Goal: Transaction & Acquisition: Purchase product/service

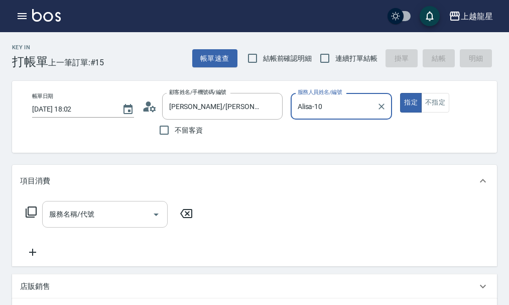
click at [53, 215] on input "服務名稱/代號" at bounding box center [97, 214] width 101 height 18
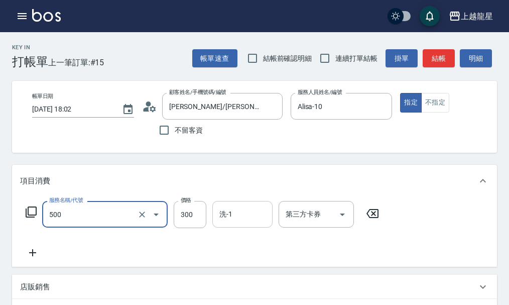
type input "一般洗髮(500)"
click at [242, 222] on input "洗-1" at bounding box center [242, 214] width 51 height 18
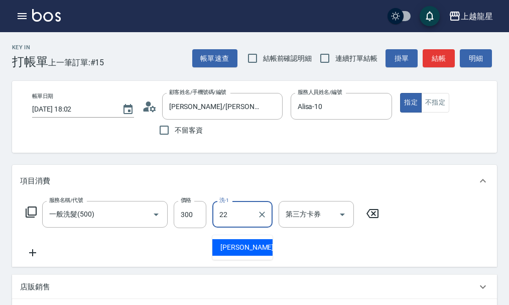
type input "[PERSON_NAME]-22"
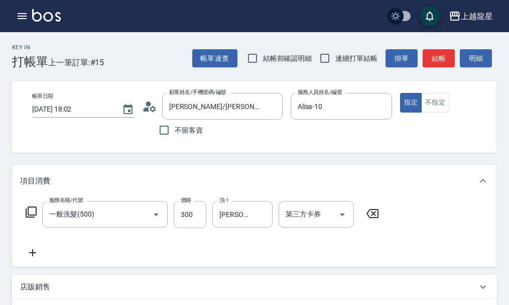
click at [38, 259] on icon at bounding box center [32, 253] width 25 height 12
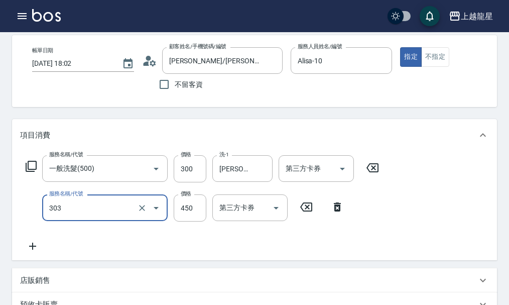
scroll to position [100, 0]
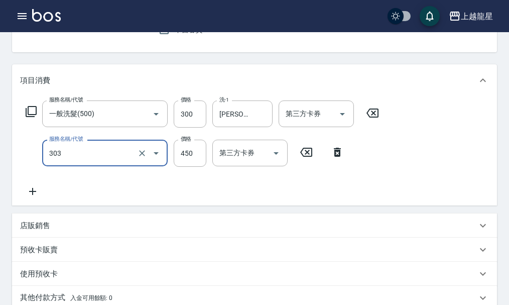
type input "剪髮(303)"
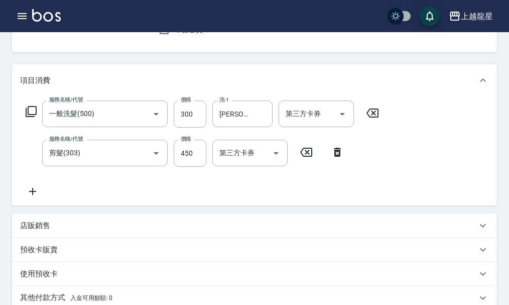
click at [34, 197] on icon at bounding box center [32, 191] width 25 height 12
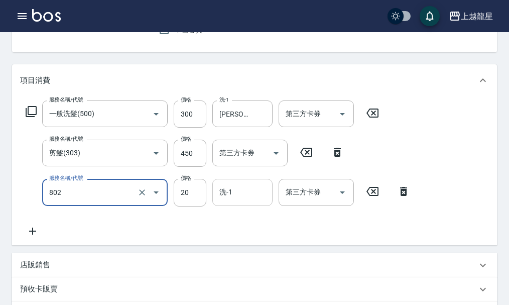
click at [244, 205] on div "洗-1" at bounding box center [242, 192] width 60 height 27
type input "潤絲(802)"
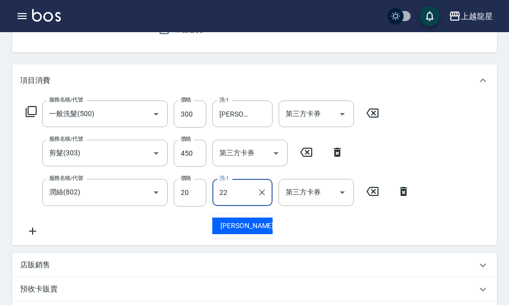
type input "[PERSON_NAME]-22"
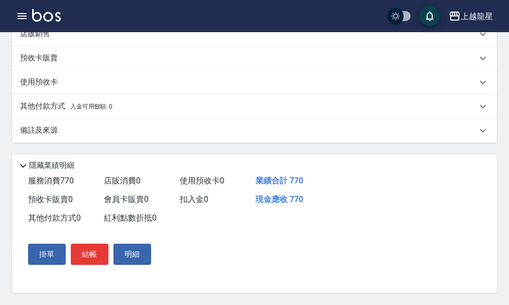
scroll to position [344, 0]
click at [89, 256] on button "結帳" at bounding box center [90, 254] width 38 height 21
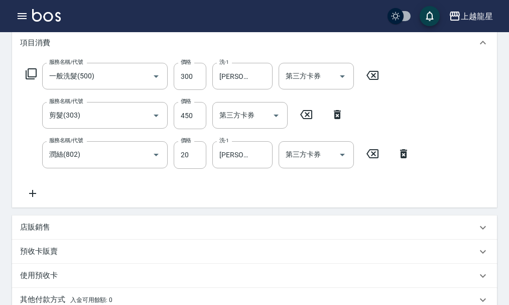
scroll to position [0, 0]
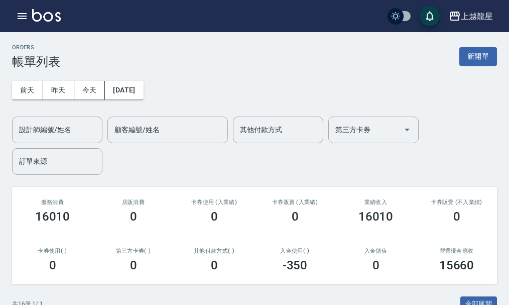
click at [480, 60] on button "新開單" at bounding box center [479, 56] width 38 height 19
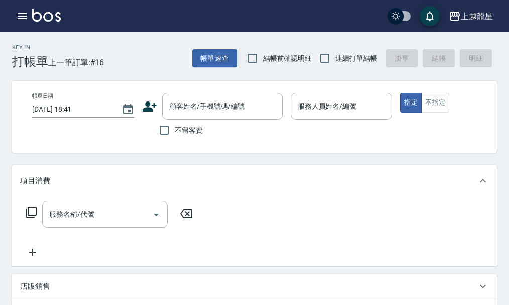
click at [196, 131] on span "不留客資" at bounding box center [189, 130] width 28 height 11
click at [175, 131] on input "不留客資" at bounding box center [164, 130] width 21 height 21
click at [180, 129] on span "不留客資" at bounding box center [189, 130] width 28 height 11
click at [175, 129] on input "不留客資" at bounding box center [164, 130] width 21 height 21
checkbox input "false"
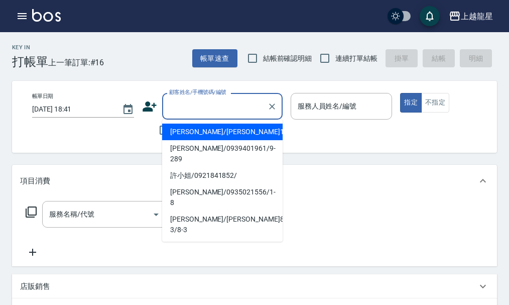
click at [193, 108] on input "顧客姓名/手機號碼/編號" at bounding box center [215, 106] width 96 height 18
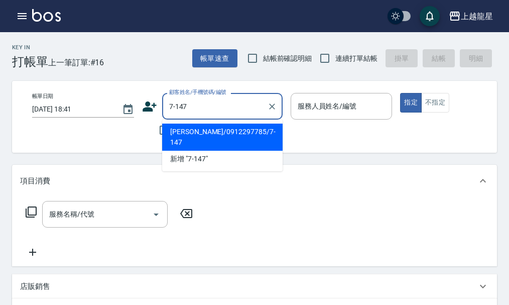
click at [234, 132] on li "[PERSON_NAME]/0912297785/7-147" at bounding box center [222, 137] width 121 height 27
type input "[PERSON_NAME]/0912297785/7-147"
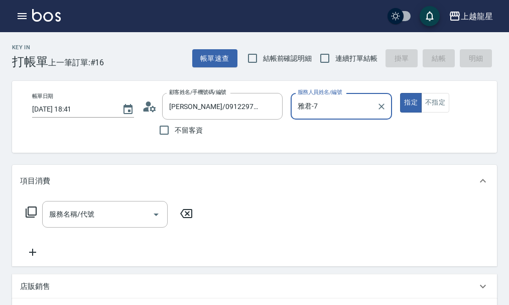
type input "雅君-7"
click at [116, 214] on input "服務名稱/代號" at bounding box center [97, 214] width 101 height 18
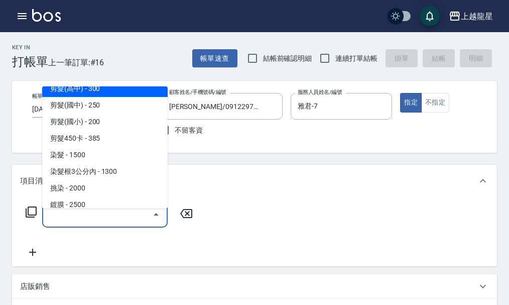
scroll to position [301, 0]
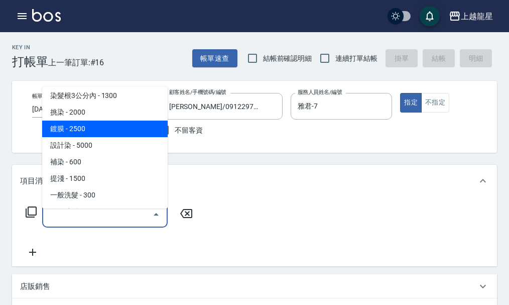
click at [283, 197] on div "項目消費" at bounding box center [254, 181] width 485 height 32
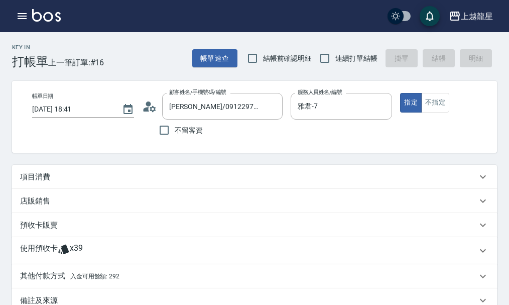
click at [77, 182] on div "項目消費" at bounding box center [248, 177] width 457 height 11
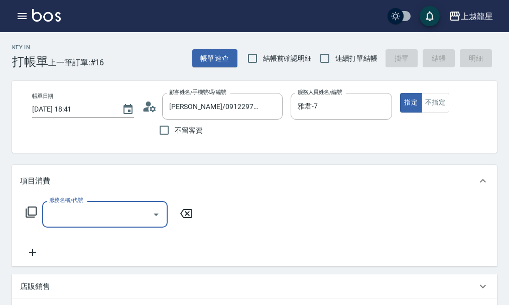
scroll to position [0, 0]
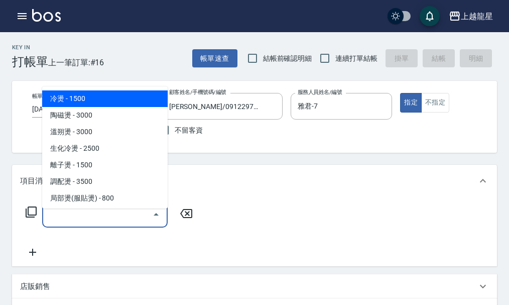
click at [106, 223] on input "服務名稱/代號" at bounding box center [97, 214] width 101 height 18
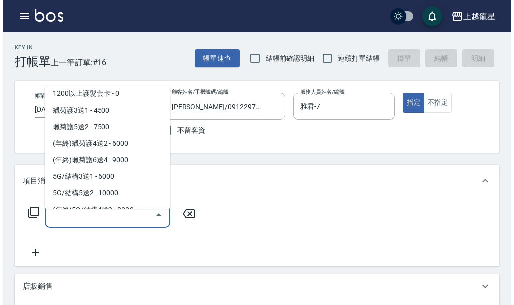
scroll to position [1105, 0]
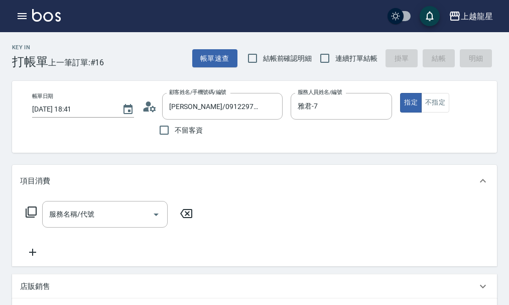
click at [23, 217] on div "服務名稱/代號 服務名稱/代號" at bounding box center [109, 214] width 179 height 27
click at [25, 218] on icon at bounding box center [31, 212] width 12 height 12
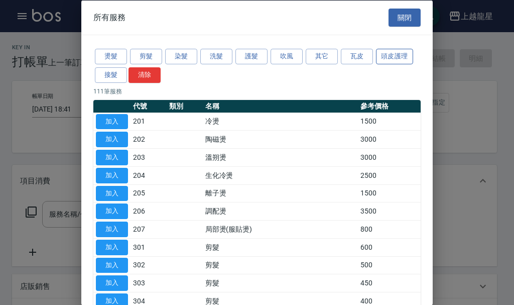
click at [386, 54] on button "頭皮護理" at bounding box center [394, 57] width 37 height 16
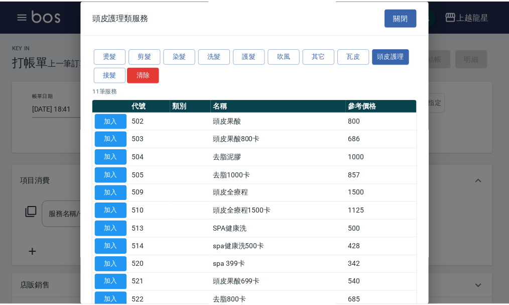
scroll to position [60, 0]
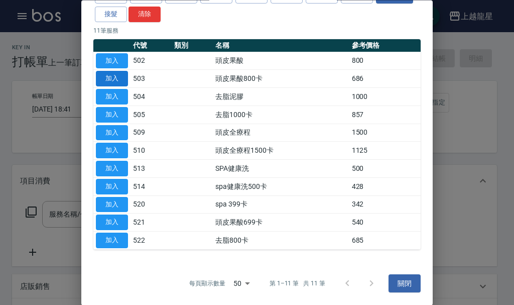
click at [107, 79] on button "加入" at bounding box center [112, 79] width 32 height 16
type input "頭皮果酸800卡(503)"
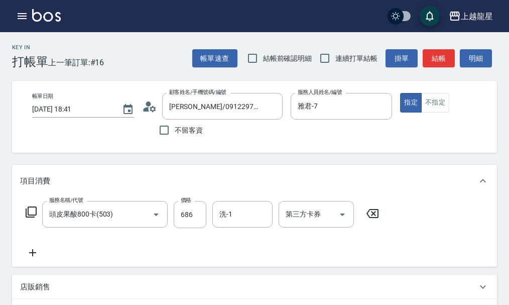
scroll to position [50, 0]
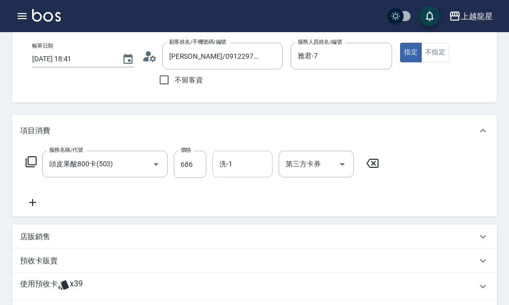
click at [233, 173] on input "洗-1" at bounding box center [242, 164] width 51 height 18
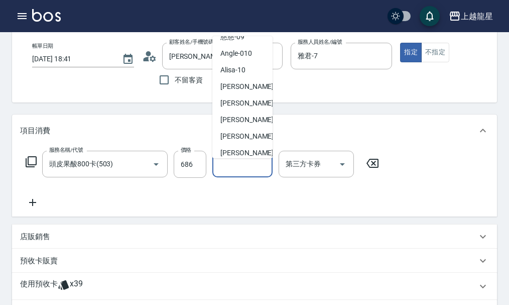
scroll to position [151, 0]
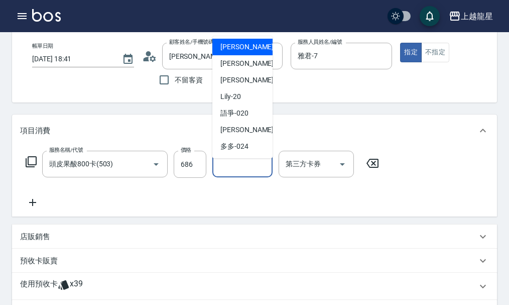
click at [240, 41] on div "義潔 -16" at bounding box center [242, 47] width 60 height 17
type input "義潔-16"
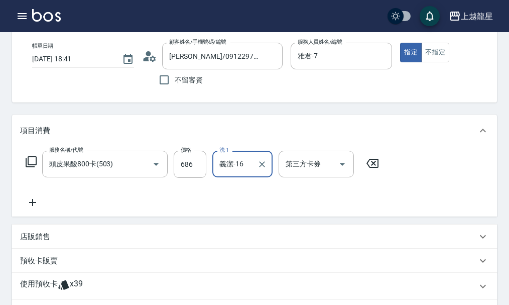
click at [39, 204] on icon at bounding box center [32, 202] width 25 height 12
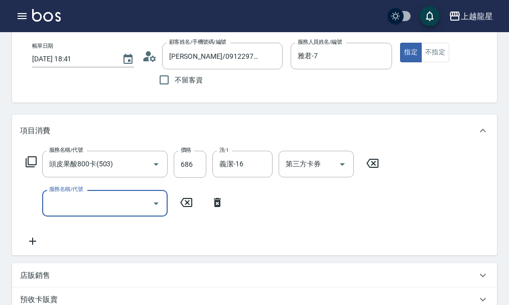
click at [46, 200] on div "服務名稱/代號" at bounding box center [105, 203] width 126 height 27
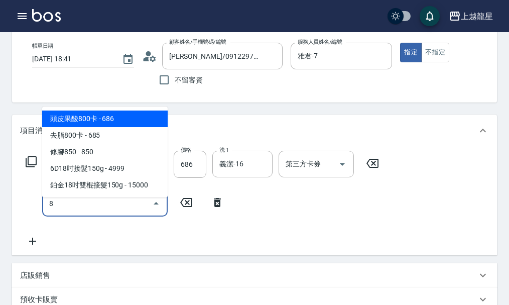
scroll to position [0, 0]
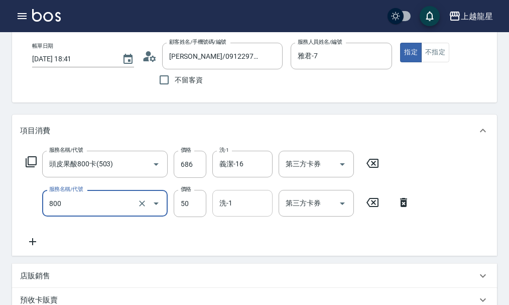
type input "快速修護(800)"
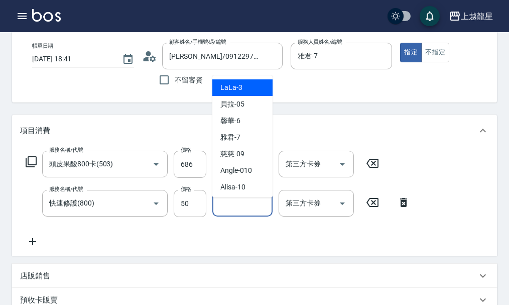
click at [217, 212] on input "洗-1" at bounding box center [242, 203] width 51 height 18
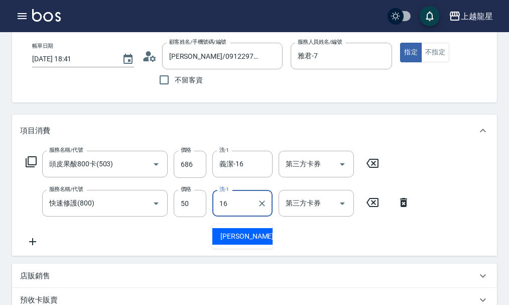
type input "義潔-16"
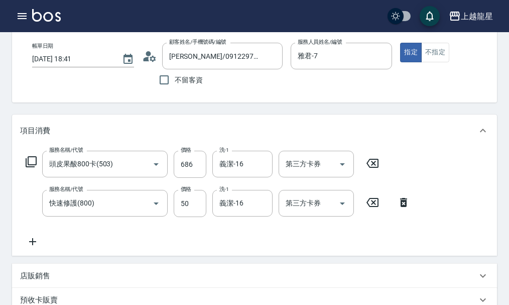
click at [30, 256] on div "服務名稱/代號 頭皮果酸800卡(503) 服務名稱/代號 價格 686 價格 洗-1 義潔-16 洗-1 第三方卡券 第三方卡券 服務名稱/代號 快速修護(…" at bounding box center [254, 201] width 485 height 109
click at [34, 248] on icon at bounding box center [32, 242] width 25 height 12
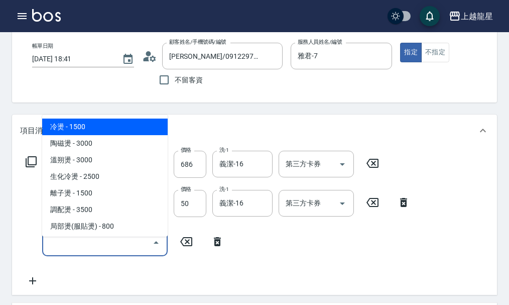
click at [90, 251] on input "服務名稱/代號" at bounding box center [97, 243] width 101 height 18
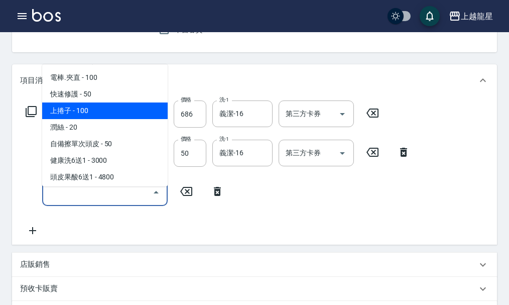
scroll to position [1356, 0]
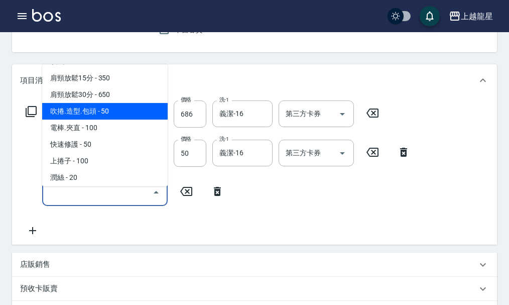
click at [106, 120] on span "吹捲.造型.包頭 - 50" at bounding box center [105, 111] width 126 height 17
type input "吹捲.造型.包頭(708)"
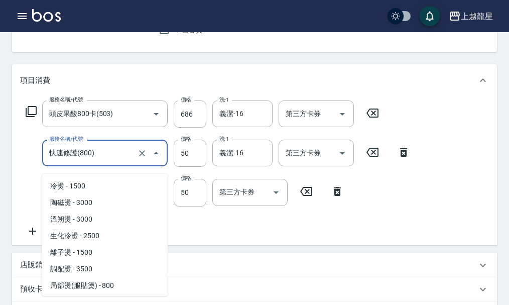
click at [115, 162] on input "快速修護(800)" at bounding box center [91, 153] width 88 height 18
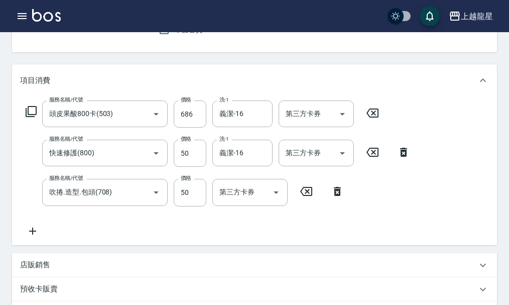
click at [256, 223] on div "服務名稱/代號 頭皮果酸800卡(503) 服務名稱/代號 價格 686 價格 洗-1 義潔-16 洗-1 第三方卡券 第三方卡券 服務名稱/代號 快速修護(…" at bounding box center [218, 168] width 396 height 136
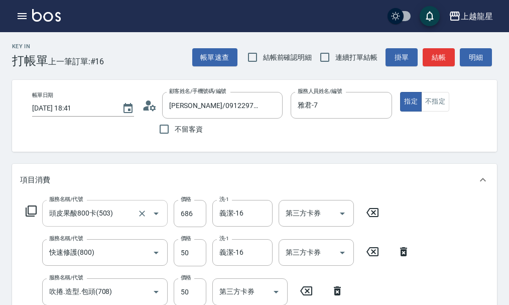
scroll to position [0, 0]
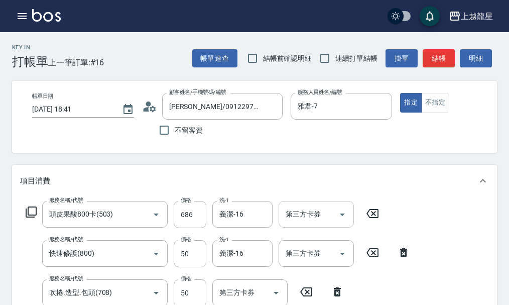
click at [313, 222] on div "第三方卡券 第三方卡券" at bounding box center [316, 214] width 75 height 27
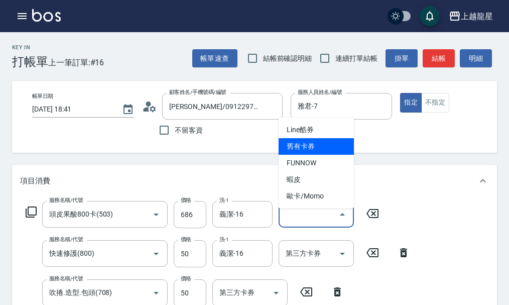
click at [305, 145] on span "舊有卡券" at bounding box center [316, 146] width 75 height 17
type input "舊有卡券"
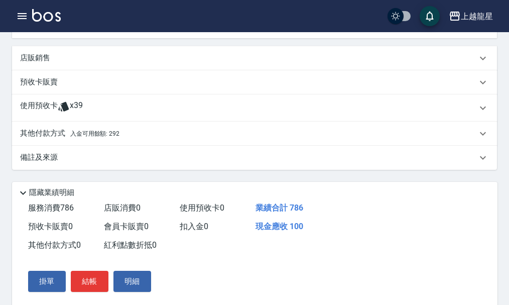
scroll to position [357, 0]
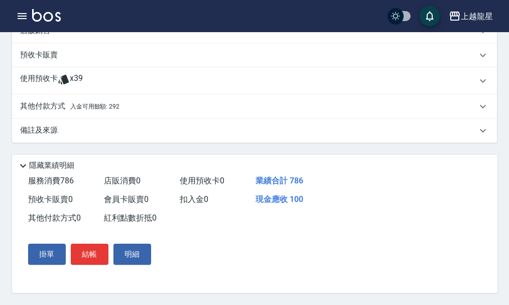
click at [88, 103] on span "入金可用餘額: 292" at bounding box center [94, 106] width 49 height 7
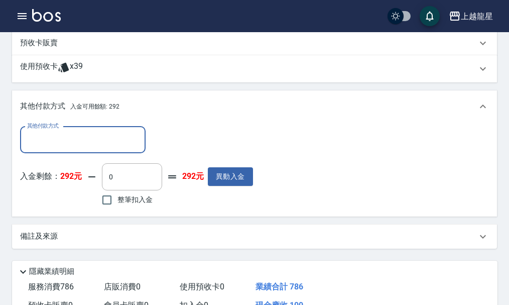
click at [118, 210] on label "整筆扣入金" at bounding box center [124, 199] width 56 height 21
click at [118, 210] on input "整筆扣入金" at bounding box center [106, 199] width 21 height 21
checkbox input "true"
type input "100"
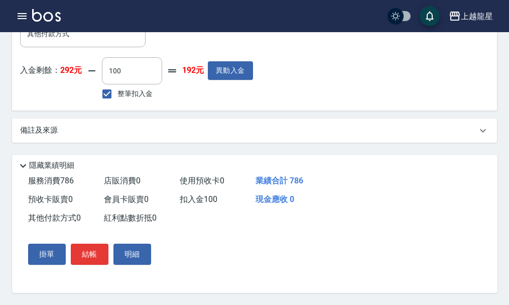
scroll to position [475, 0]
click at [103, 260] on button "結帳" at bounding box center [90, 254] width 38 height 21
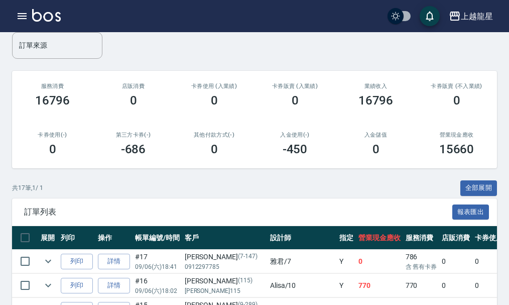
scroll to position [301, 0]
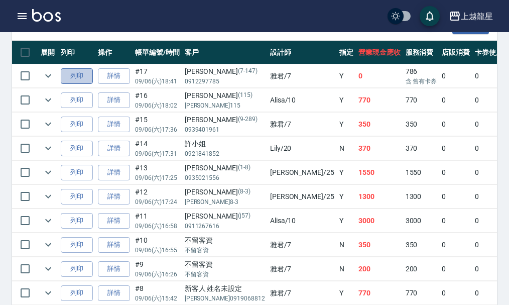
click at [70, 75] on button "列印" at bounding box center [77, 76] width 32 height 16
click at [71, 77] on button "列印" at bounding box center [77, 76] width 32 height 16
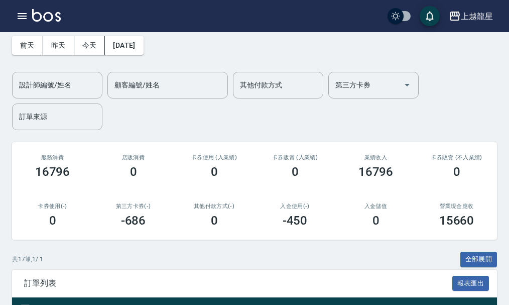
scroll to position [0, 0]
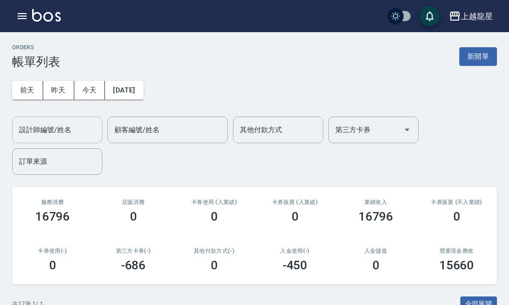
click at [53, 140] on div "設計師編號/姓名" at bounding box center [57, 130] width 90 height 27
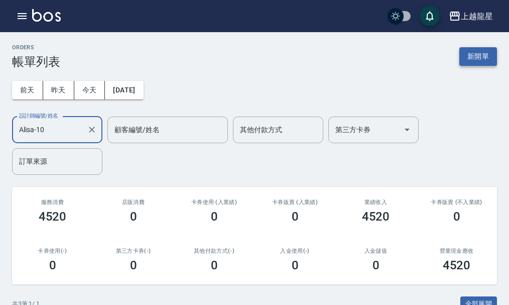
type input "Alisa-10"
click at [478, 60] on button "新開單" at bounding box center [479, 56] width 38 height 19
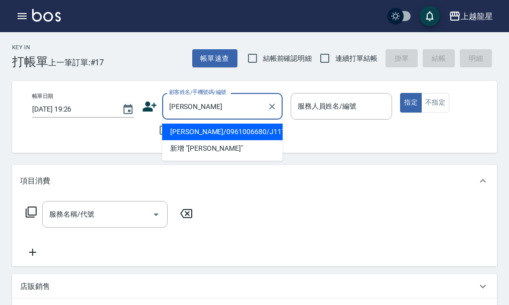
click at [183, 130] on li "[PERSON_NAME]/0961006680/J117" at bounding box center [222, 132] width 121 height 17
type input "[PERSON_NAME]/0961006680/J117"
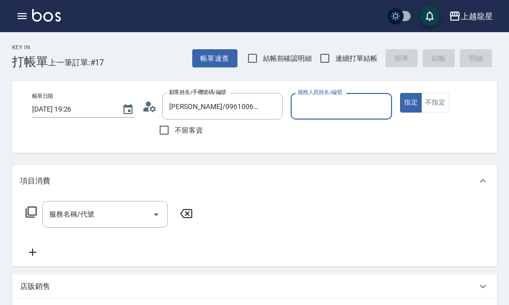
type input "Alisa-10"
click at [120, 212] on div "服務名稱/代號" at bounding box center [105, 214] width 126 height 27
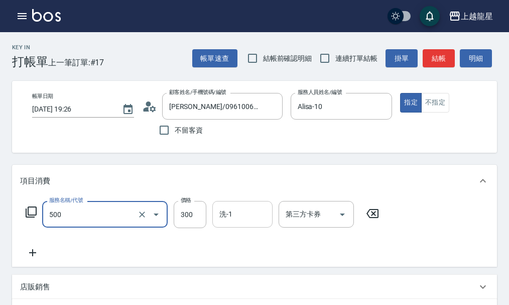
type input "一般洗髮(500)"
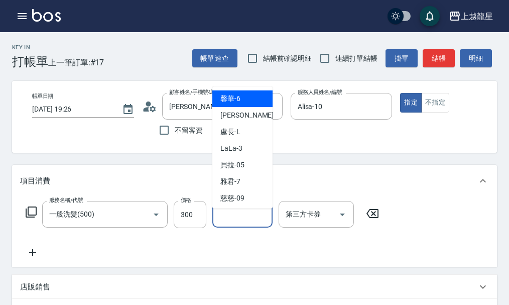
click at [245, 223] on input "洗-1" at bounding box center [242, 214] width 51 height 18
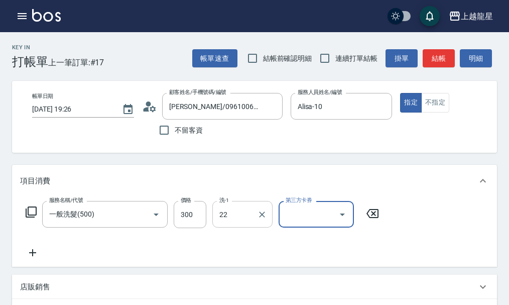
type input "[PERSON_NAME]-22"
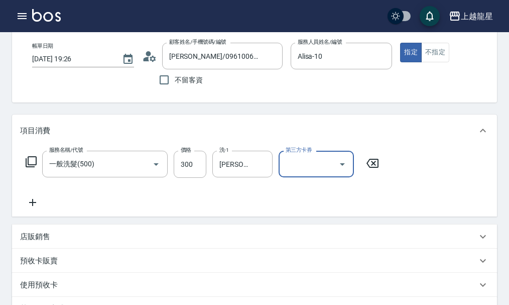
click at [33, 208] on icon at bounding box center [32, 202] width 25 height 12
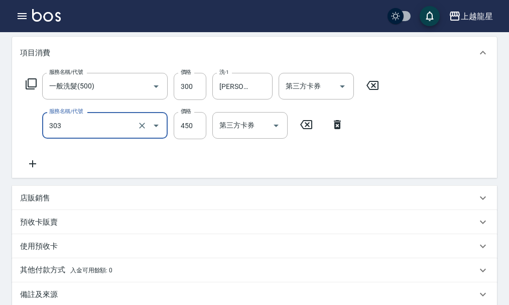
scroll to position [151, 0]
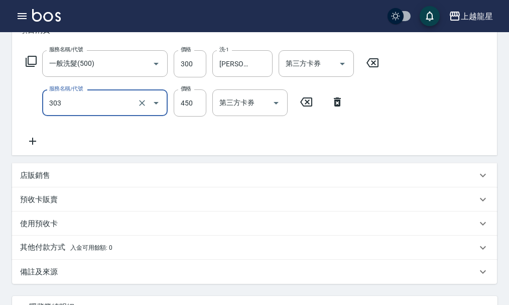
type input "剪髮(303)"
click at [55, 181] on div "店販銷售" at bounding box center [248, 175] width 457 height 11
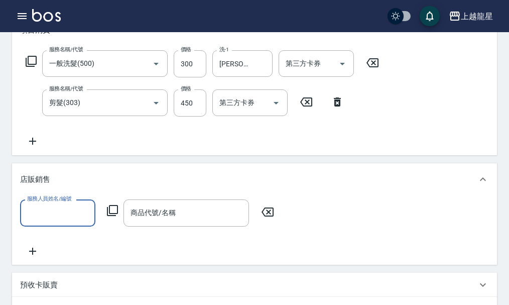
scroll to position [0, 0]
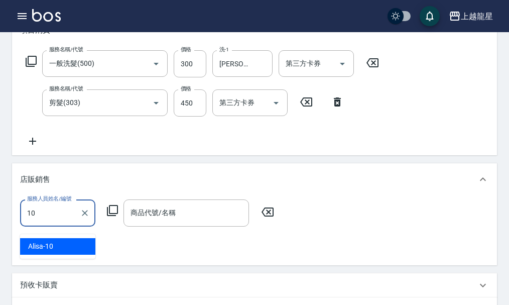
type input "Alisa-10"
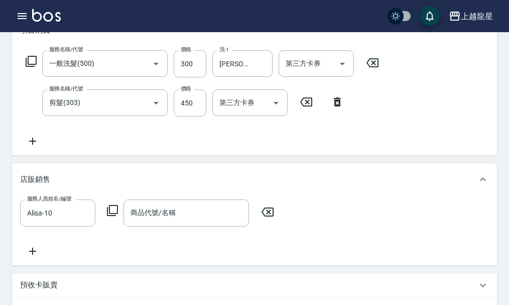
click at [118, 216] on icon at bounding box center [112, 210] width 11 height 11
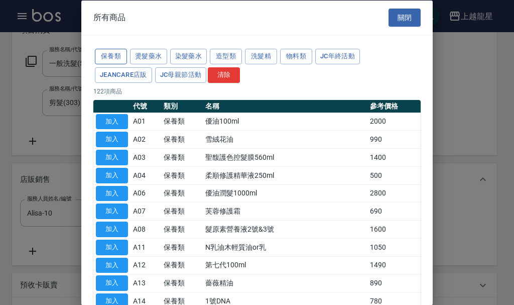
click at [109, 52] on button "保養類" at bounding box center [111, 57] width 32 height 16
click at [118, 175] on button "加入" at bounding box center [112, 175] width 32 height 16
type input "柔順修護精華液250ml"
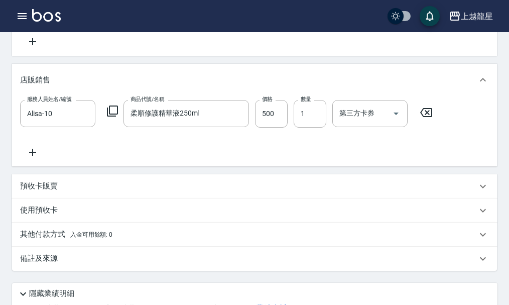
scroll to position [251, 0]
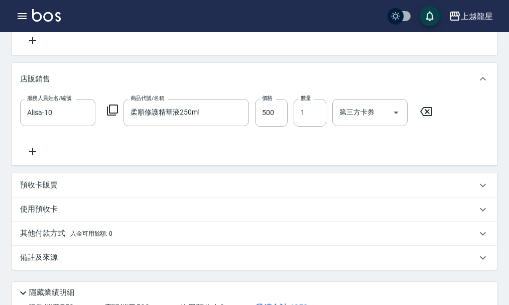
click at [32, 155] on icon at bounding box center [32, 151] width 25 height 12
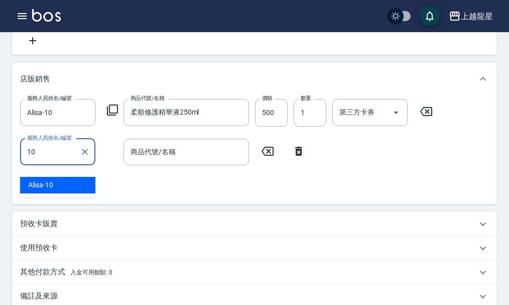
type input "Alisa-10"
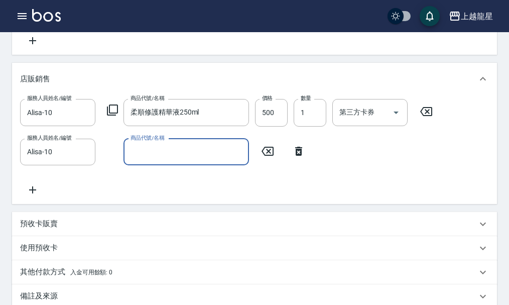
click at [171, 160] on input "商品代號/名稱" at bounding box center [186, 152] width 117 height 18
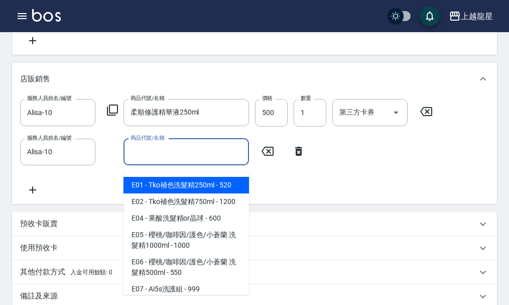
scroll to position [552, 0]
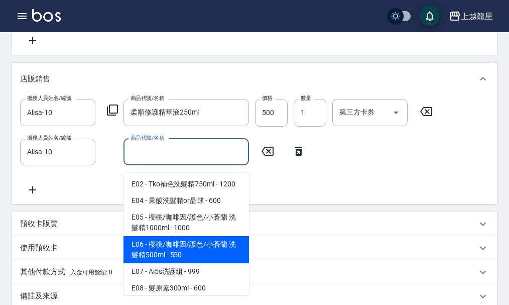
click at [191, 263] on span "E06 - 櫻桃/咖啡因/護色/小蒼蘭 洗髮精500ml - 550" at bounding box center [187, 249] width 126 height 27
type input "櫻桃/咖啡因/護色/小蒼蘭 洗髮精500ml"
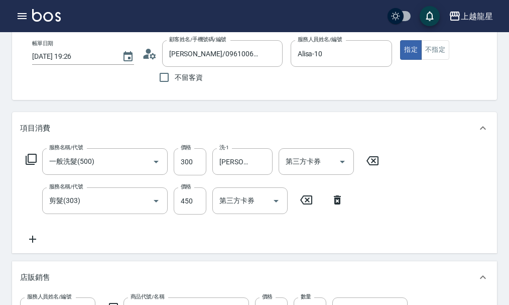
scroll to position [0, 0]
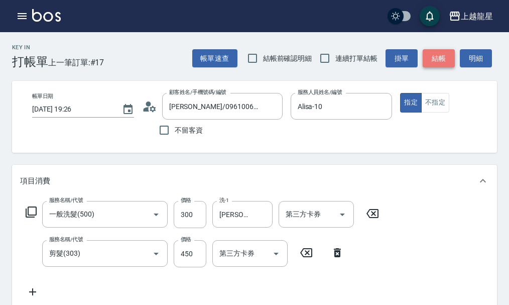
click at [441, 57] on button "結帳" at bounding box center [439, 58] width 32 height 19
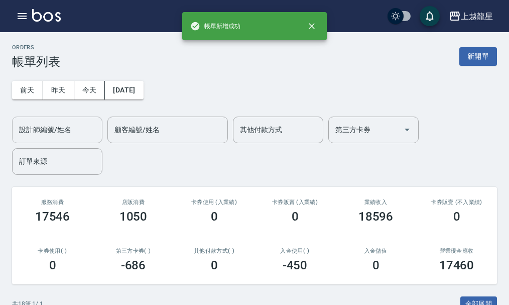
click at [47, 128] on div "設計師編號/姓名 設計師編號/姓名" at bounding box center [57, 130] width 90 height 27
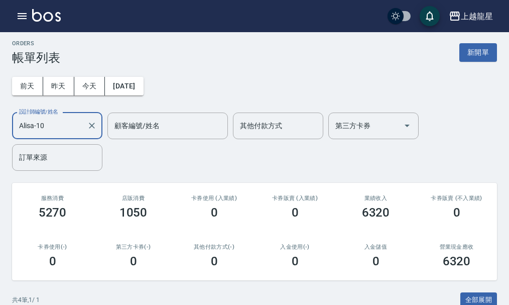
scroll to position [3, 0]
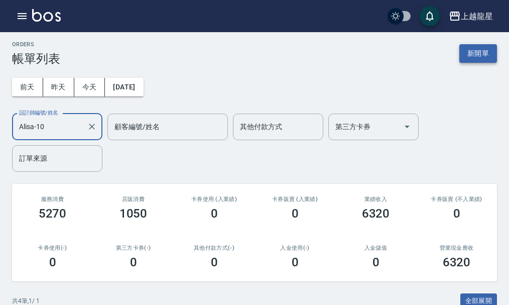
type input "Alisa-10"
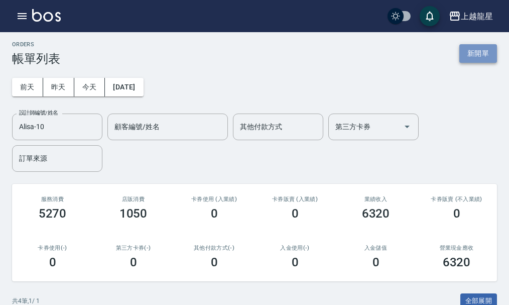
click at [471, 55] on button "新開單" at bounding box center [479, 53] width 38 height 19
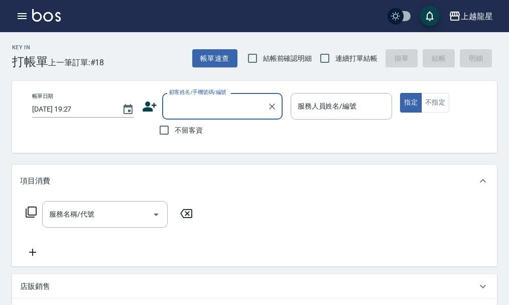
click at [210, 107] on input "顧客姓名/手機號碼/編號" at bounding box center [215, 106] width 96 height 18
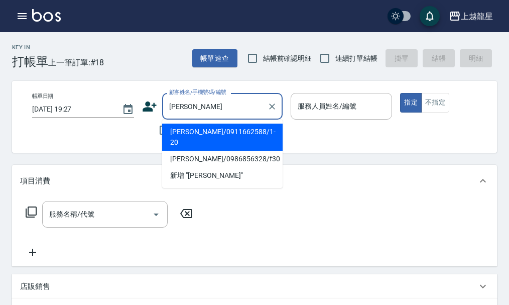
click at [258, 131] on li "[PERSON_NAME]/0911662588/1-20" at bounding box center [222, 137] width 121 height 27
type input "[PERSON_NAME]/0911662588/1-20"
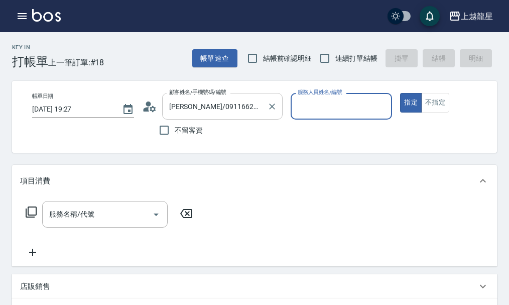
type input "馨華-6"
click at [261, 113] on input "[PERSON_NAME]/0911662588/1-20" at bounding box center [215, 106] width 96 height 18
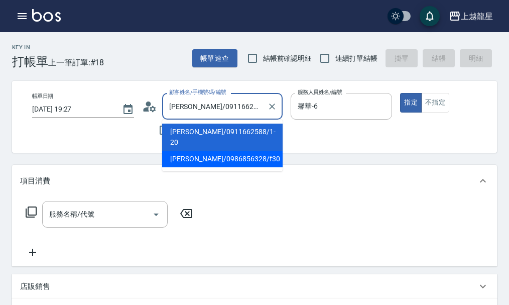
click at [210, 151] on li "[PERSON_NAME]/0986856328/f30" at bounding box center [222, 159] width 121 height 17
type input "[PERSON_NAME]/0986856328/f30"
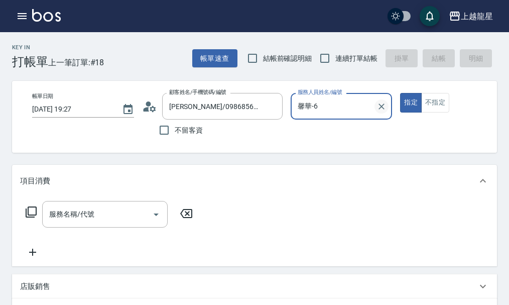
click at [381, 109] on icon "Clear" at bounding box center [382, 106] width 10 height 10
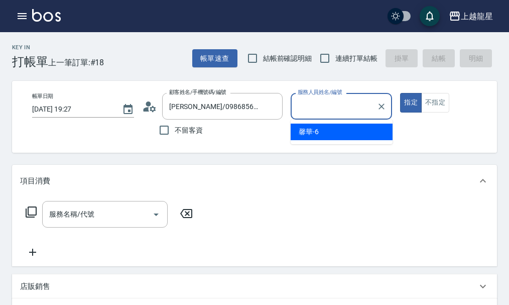
type input "6"
type input "雅君-7"
type button "true"
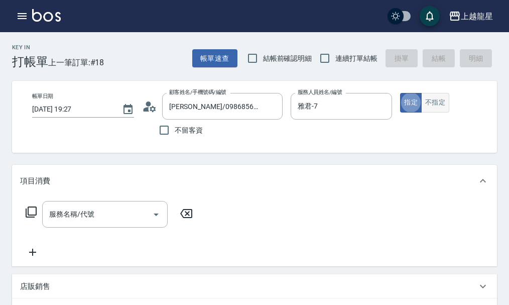
click at [444, 101] on button "不指定" at bounding box center [435, 103] width 28 height 20
click at [110, 223] on input "服務名稱/代號" at bounding box center [97, 214] width 101 height 18
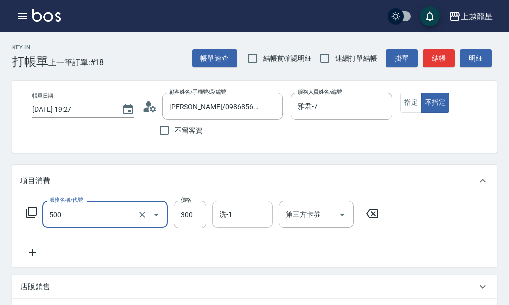
type input "一般洗髮(500)"
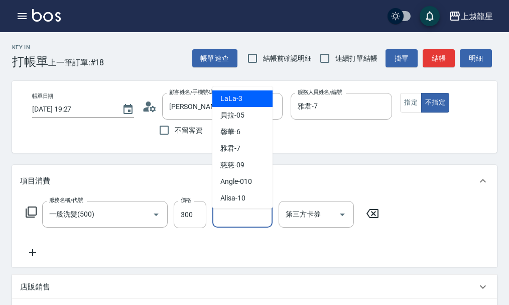
click at [234, 216] on input "洗-1" at bounding box center [242, 214] width 51 height 18
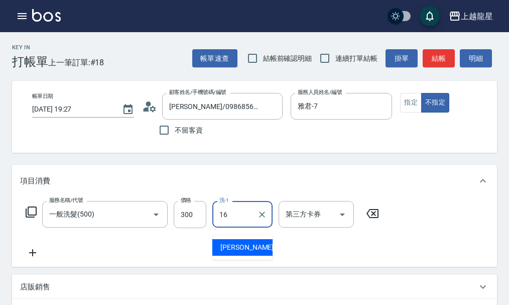
type input "義潔-16"
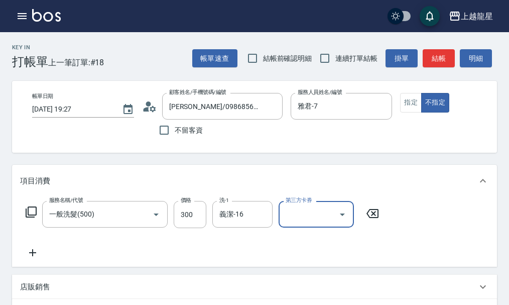
click at [216, 259] on div "服務名稱/代號 一般洗髮(500) 服務名稱/代號 價格 300 價格 洗-1 義潔-16 洗-1 第三方卡券 第三方卡券" at bounding box center [202, 230] width 365 height 58
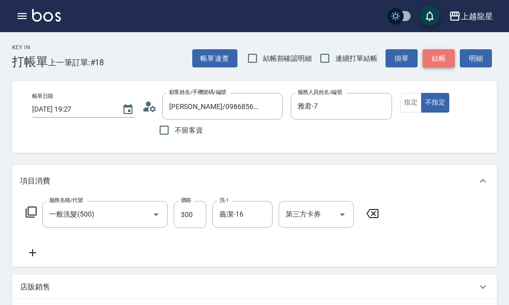
click at [439, 55] on button "結帳" at bounding box center [439, 58] width 32 height 19
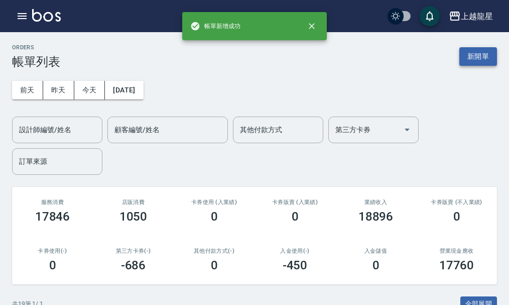
click at [473, 56] on button "新開單" at bounding box center [479, 56] width 38 height 19
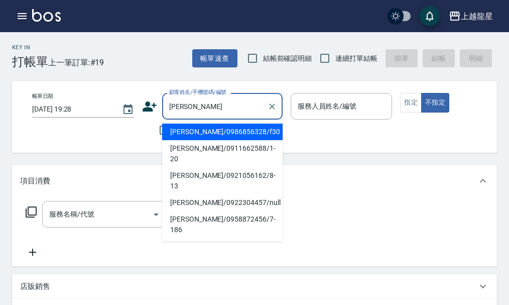
click at [237, 145] on li "[PERSON_NAME]/0911662588/1-20" at bounding box center [222, 153] width 121 height 27
type input "[PERSON_NAME]/0911662588/1-20"
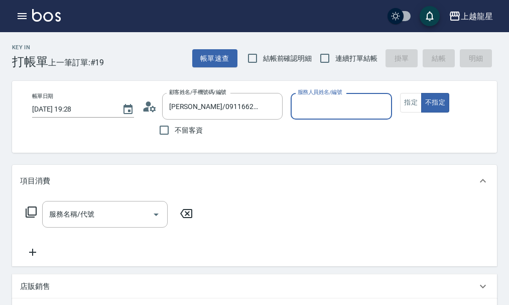
type input "馨華-6"
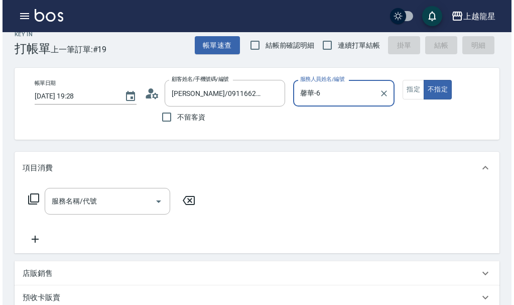
scroll to position [50, 0]
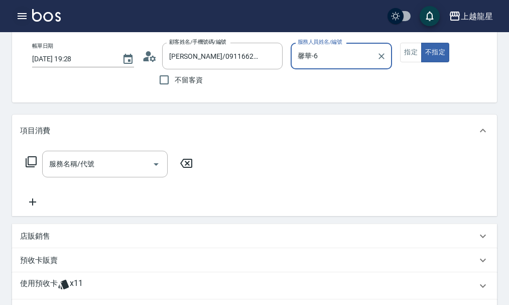
click at [22, 15] on icon "button" at bounding box center [22, 16] width 12 height 12
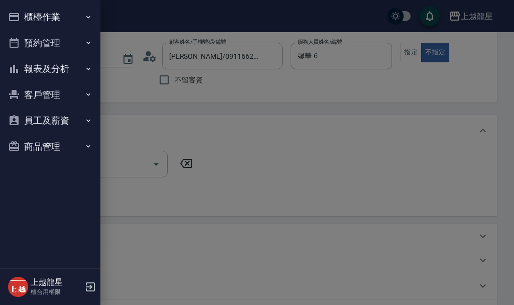
click at [26, 13] on button "櫃檯作業" at bounding box center [50, 17] width 92 height 26
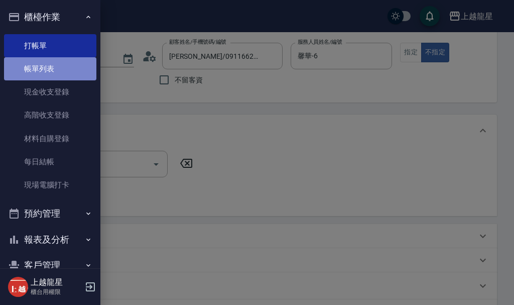
click at [51, 65] on link "帳單列表" at bounding box center [50, 68] width 92 height 23
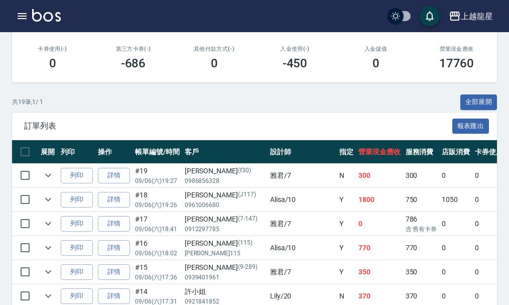
scroll to position [201, 0]
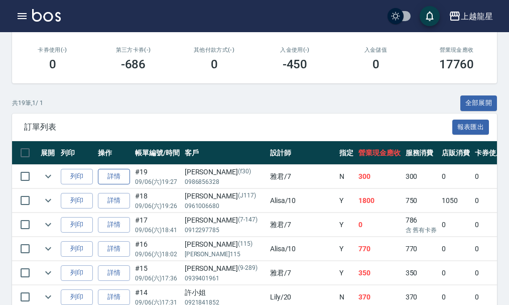
click at [122, 174] on link "詳情" at bounding box center [114, 177] width 32 height 16
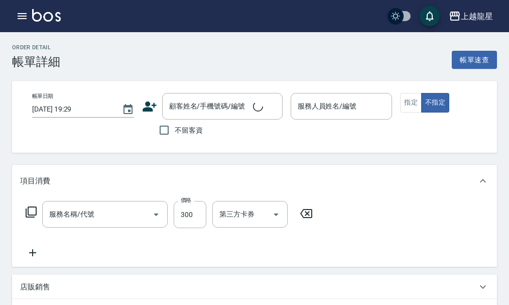
type input "[DATE] 19:27"
type input "雅君-7"
type input "一般洗髮(500)"
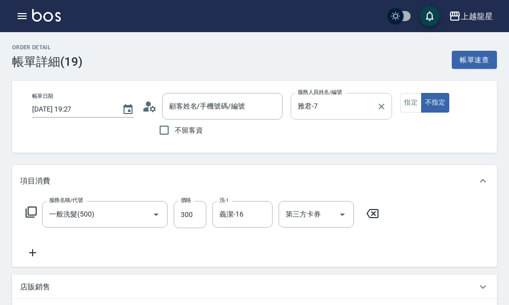
type input "[PERSON_NAME]/0986856328/f30"
click at [273, 105] on icon "Clear" at bounding box center [272, 106] width 6 height 6
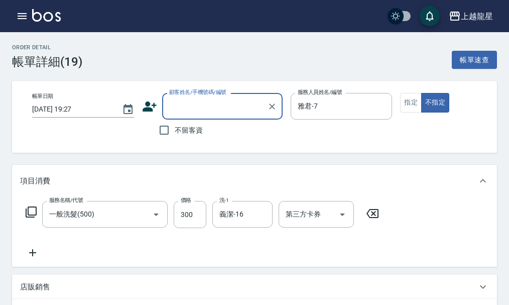
click at [181, 117] on div "顧客姓名/手機號碼/編號" at bounding box center [222, 106] width 121 height 27
type input "吟"
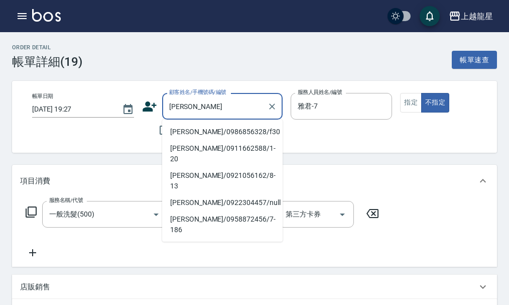
click at [237, 145] on li "[PERSON_NAME]/0911662588/1-20" at bounding box center [222, 153] width 121 height 27
type input "[PERSON_NAME]/0911662588/1-20"
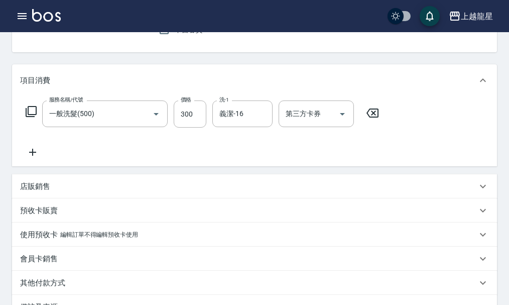
scroll to position [201, 0]
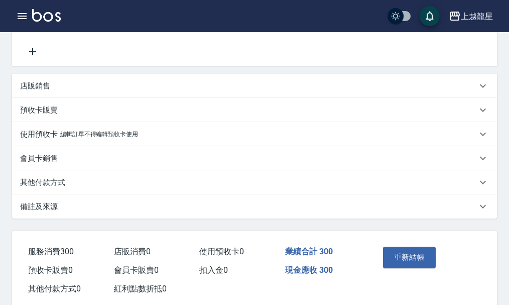
click at [134, 140] on p "編輯訂單不得編輯預收卡使用" at bounding box center [99, 134] width 78 height 11
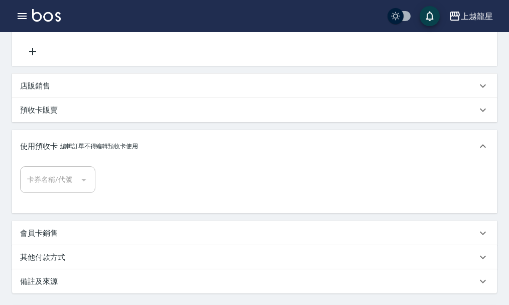
click at [155, 141] on div "使用預收卡 編輯訂單不得編輯預收卡使用" at bounding box center [254, 146] width 485 height 32
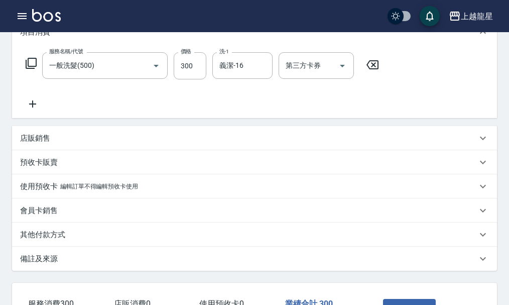
scroll to position [0, 0]
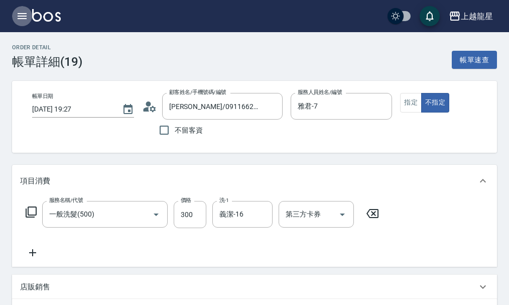
click at [20, 10] on button "button" at bounding box center [22, 16] width 20 height 20
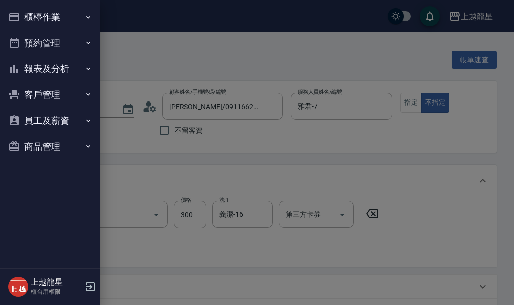
click at [33, 17] on button "櫃檯作業" at bounding box center [50, 17] width 92 height 26
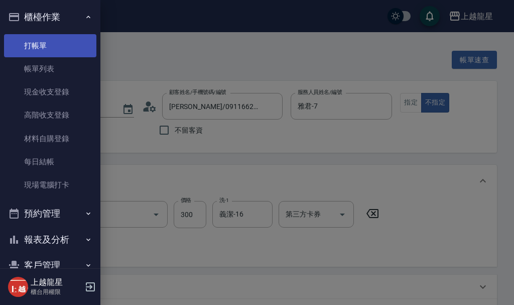
click at [36, 41] on link "打帳單" at bounding box center [50, 45] width 92 height 23
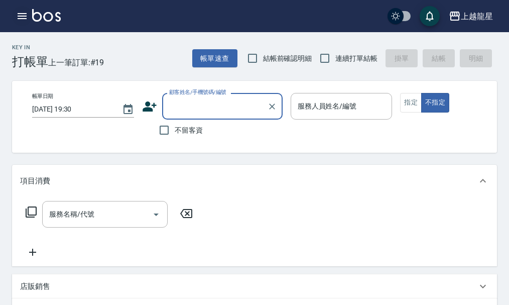
click at [24, 17] on icon "button" at bounding box center [22, 16] width 12 height 12
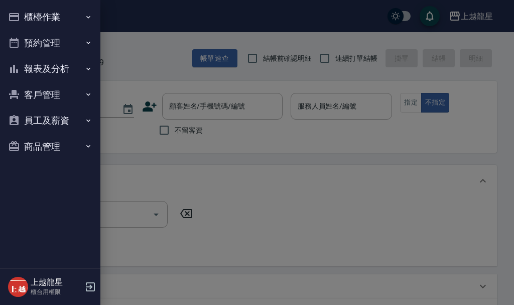
click at [60, 15] on button "櫃檯作業" at bounding box center [50, 17] width 92 height 26
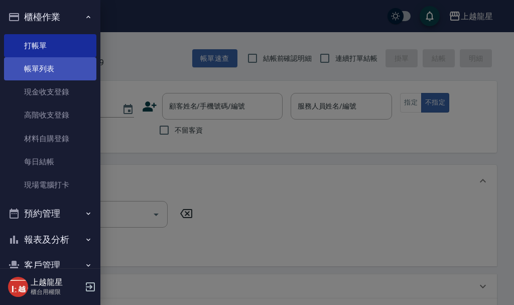
click at [74, 64] on link "帳單列表" at bounding box center [50, 68] width 92 height 23
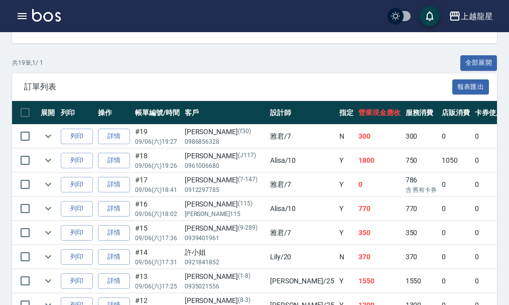
scroll to position [301, 0]
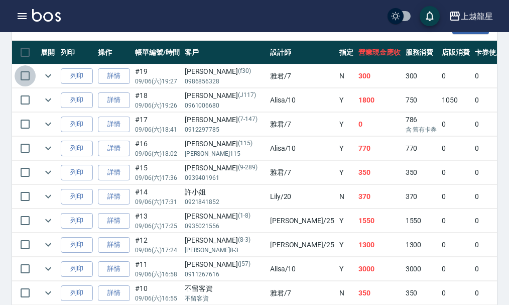
click at [21, 74] on input "checkbox" at bounding box center [25, 75] width 21 height 21
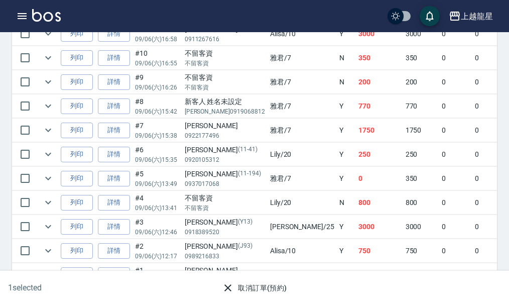
scroll to position [565, 0]
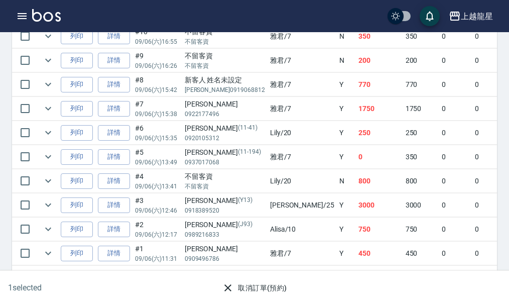
click at [247, 291] on button "取消訂單(預約)" at bounding box center [254, 288] width 73 height 19
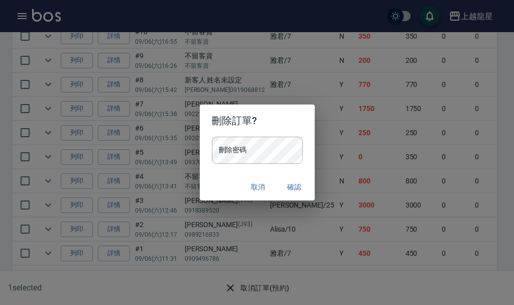
click at [301, 185] on button "確認" at bounding box center [295, 187] width 32 height 19
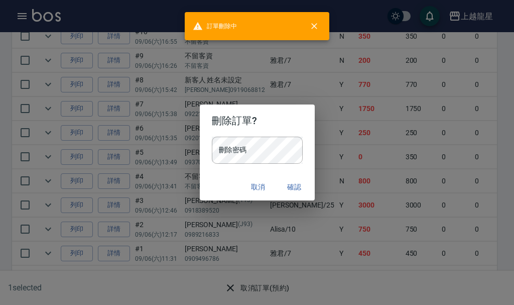
checkbox input "false"
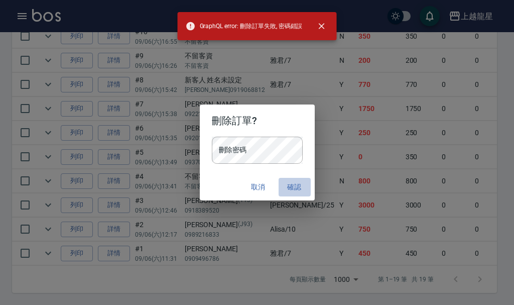
click at [289, 190] on button "確認" at bounding box center [295, 187] width 32 height 19
click at [260, 190] on button "取消" at bounding box center [259, 187] width 32 height 19
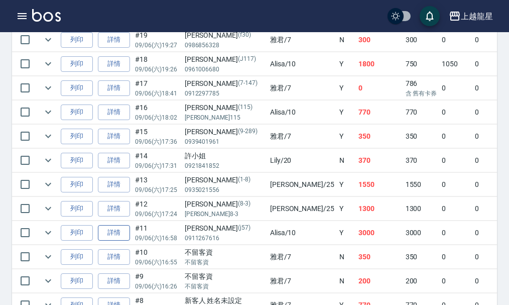
scroll to position [214, 0]
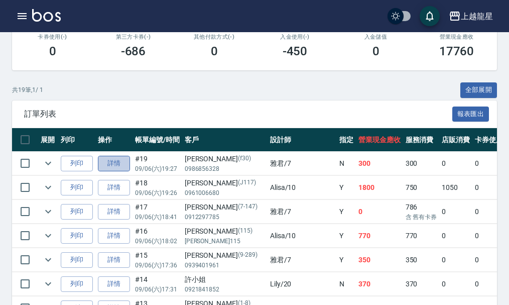
click at [110, 163] on link "詳情" at bounding box center [114, 164] width 32 height 16
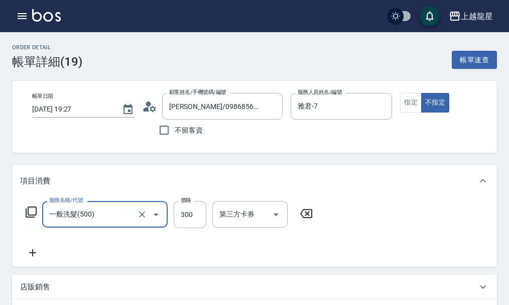
type input "[PERSON_NAME]/0986856328/f30"
click at [23, 16] on icon "button" at bounding box center [22, 16] width 9 height 6
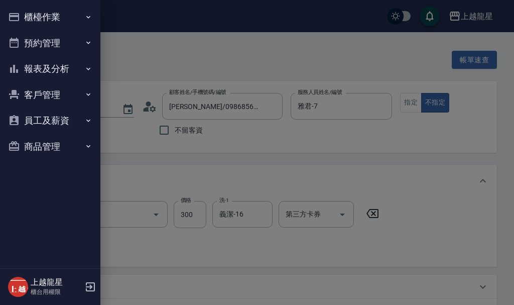
click at [28, 14] on button "櫃檯作業" at bounding box center [50, 17] width 92 height 26
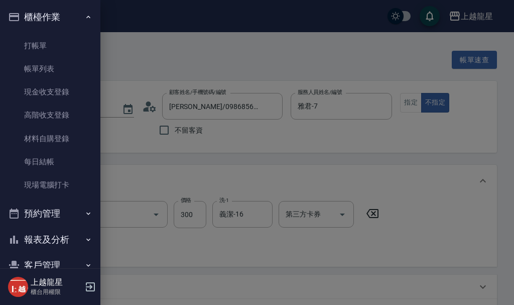
click at [172, 52] on div at bounding box center [257, 152] width 514 height 305
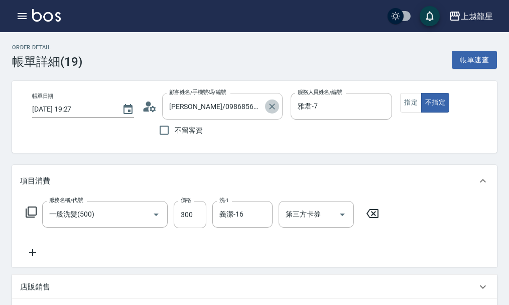
click at [276, 107] on icon "Clear" at bounding box center [272, 106] width 10 height 10
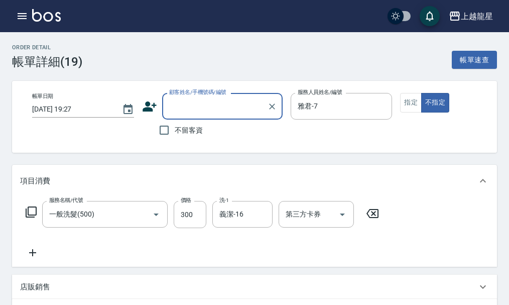
click at [189, 107] on input "顧客姓名/手機號碼/編號" at bounding box center [215, 106] width 96 height 18
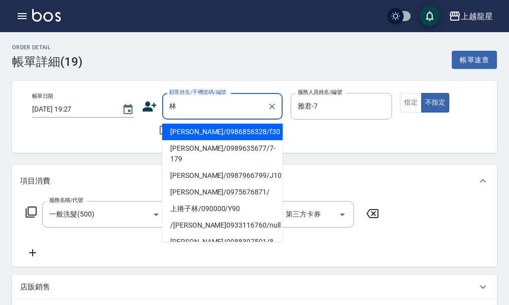
click at [210, 128] on li "[PERSON_NAME]/0986856328/f30" at bounding box center [222, 132] width 121 height 17
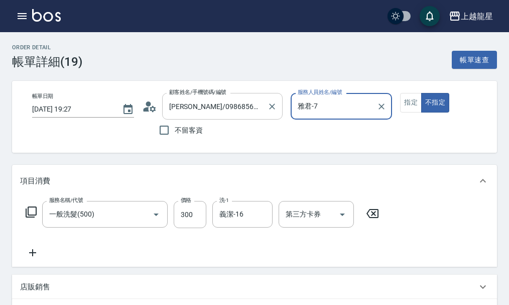
click at [267, 100] on div at bounding box center [271, 106] width 13 height 27
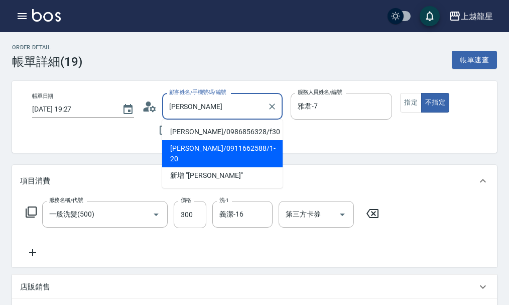
click at [248, 148] on li "[PERSON_NAME]/0911662588/1-20" at bounding box center [222, 153] width 121 height 27
type input "[PERSON_NAME]/0911662588/1-20"
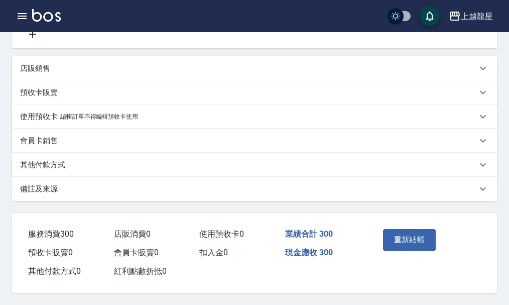
scroll to position [231, 0]
click at [107, 153] on div "其他付款方式" at bounding box center [254, 165] width 485 height 24
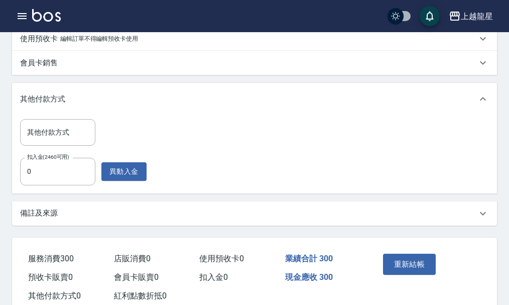
scroll to position [281, 0]
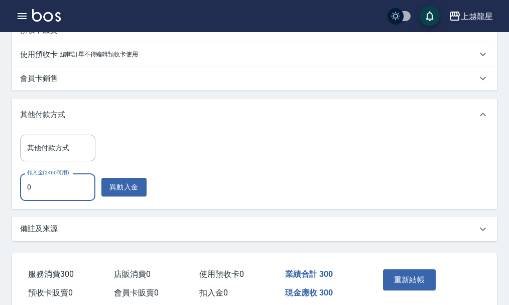
click at [57, 194] on input "0" at bounding box center [57, 186] width 75 height 27
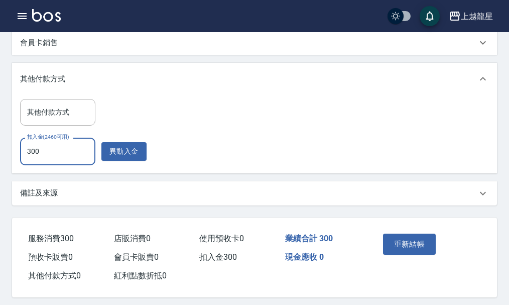
scroll to position [333, 0]
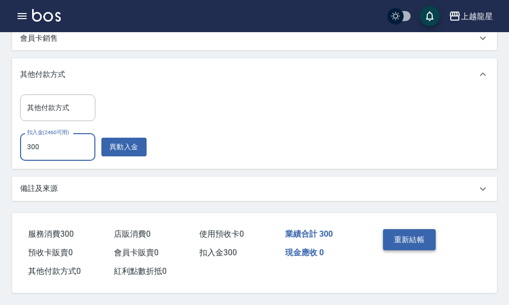
type input "300"
click at [402, 238] on button "重新結帳" at bounding box center [409, 239] width 53 height 21
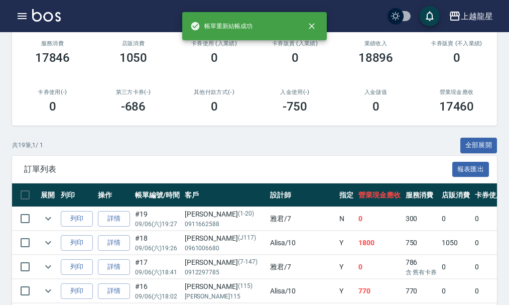
scroll to position [251, 0]
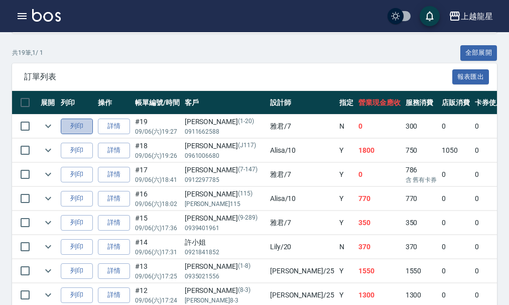
click at [67, 125] on button "列印" at bounding box center [77, 127] width 32 height 16
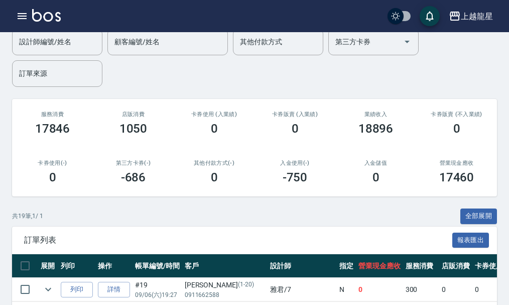
scroll to position [0, 0]
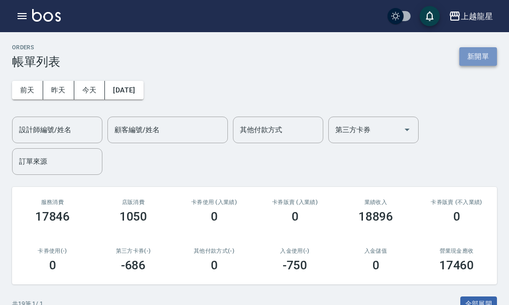
click at [480, 54] on button "新開單" at bounding box center [479, 56] width 38 height 19
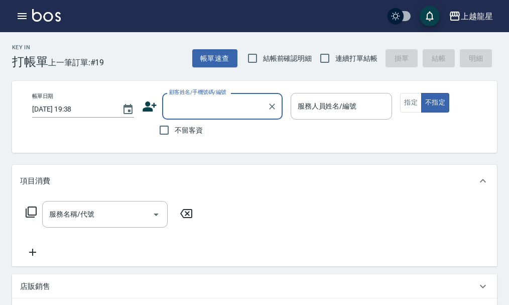
type input "F"
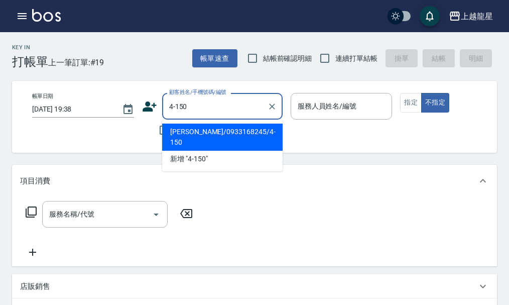
click at [205, 129] on li "[PERSON_NAME]/0933168245/4-150" at bounding box center [222, 137] width 121 height 27
type input "[PERSON_NAME]/0933168245/4-150"
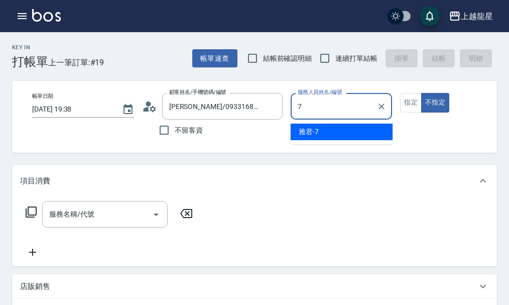
type input "雅君-7"
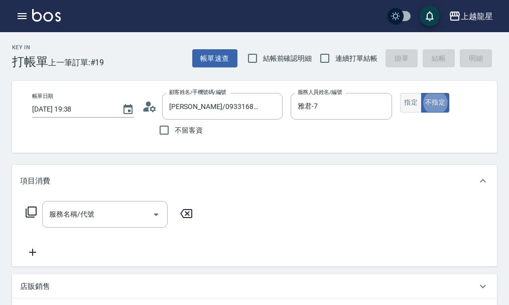
type button "false"
click at [408, 101] on button "指定" at bounding box center [411, 103] width 22 height 20
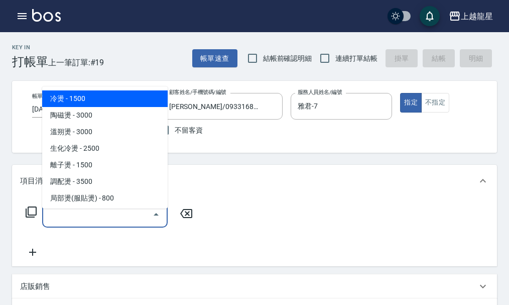
click at [88, 223] on input "服務名稱/代號" at bounding box center [97, 214] width 101 height 18
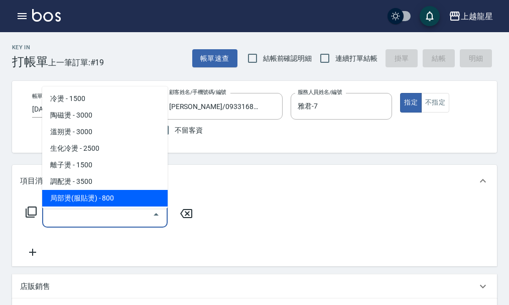
click at [120, 200] on span "局部燙(服貼燙) - 800" at bounding box center [105, 198] width 126 height 17
type input "局部燙(服貼燙)(207)"
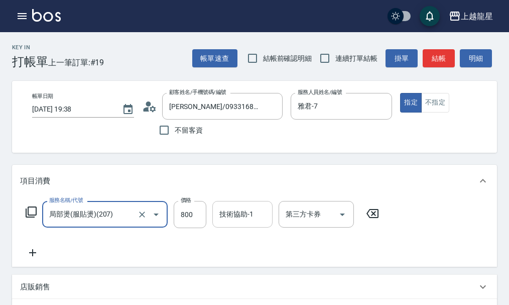
click at [230, 218] on div "技術協助-1 技術協助-1" at bounding box center [242, 214] width 60 height 27
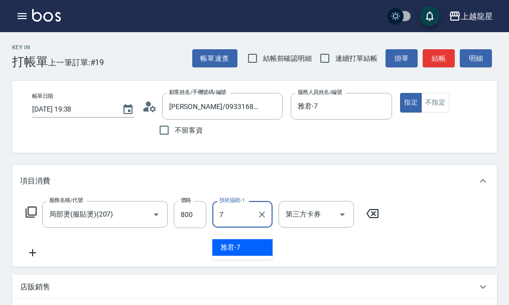
type input "雅君-7"
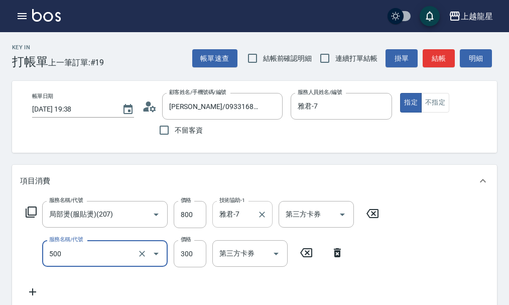
type input "一般洗髮(500)"
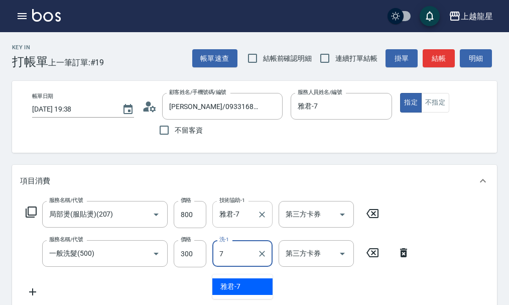
type input "雅君-7"
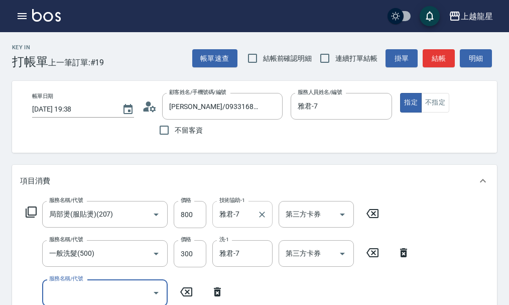
scroll to position [5, 0]
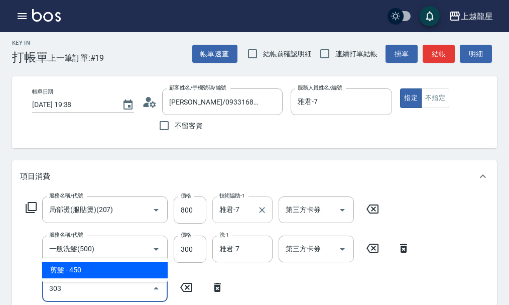
type input "剪髮(303)"
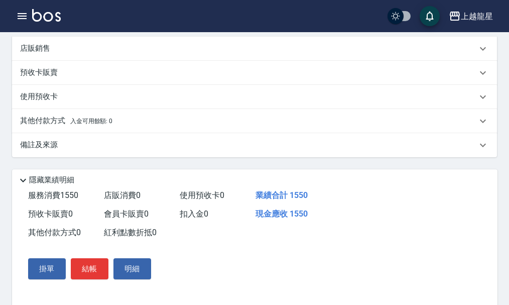
scroll to position [344, 0]
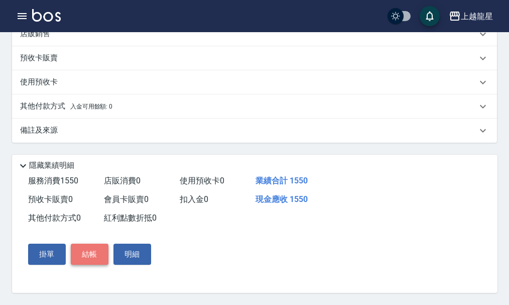
click at [90, 255] on button "結帳" at bounding box center [90, 254] width 38 height 21
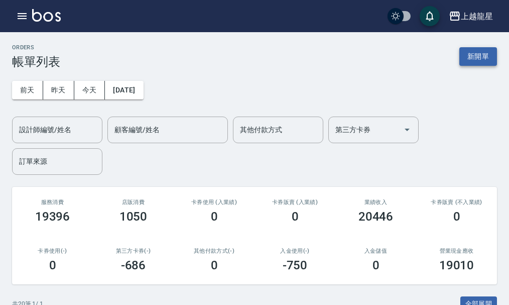
click at [476, 61] on button "新開單" at bounding box center [479, 56] width 38 height 19
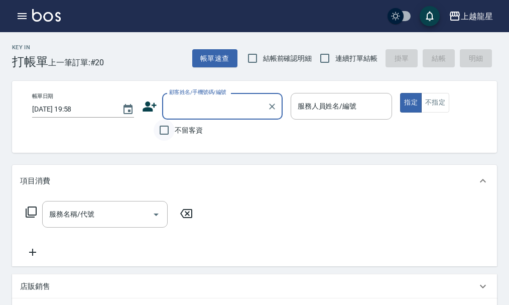
click at [164, 133] on input "不留客資" at bounding box center [164, 130] width 21 height 21
checkbox input "true"
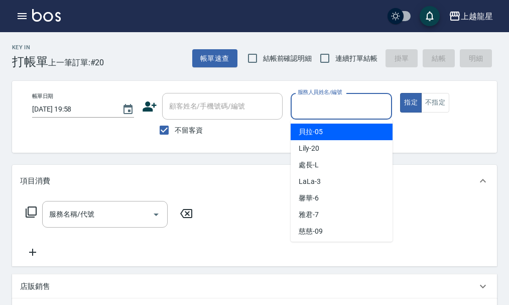
click at [327, 111] on input "服務人員姓名/編號" at bounding box center [341, 106] width 93 height 18
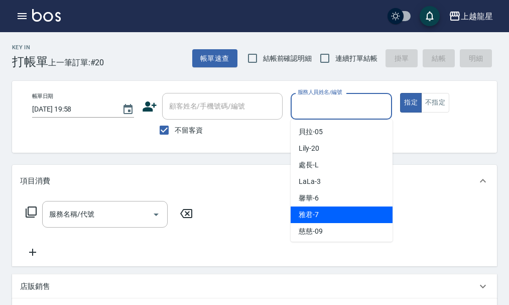
click at [307, 215] on span "雅君 -7" at bounding box center [309, 214] width 20 height 11
type input "雅君-7"
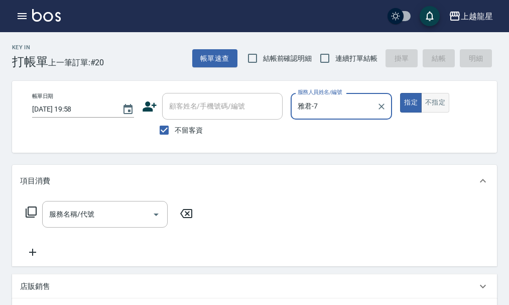
click at [427, 95] on button "不指定" at bounding box center [435, 103] width 28 height 20
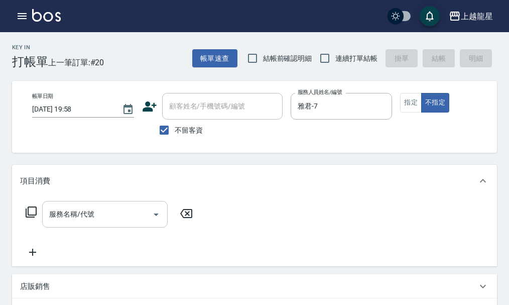
click at [122, 222] on input "服務名稱/代號" at bounding box center [97, 214] width 101 height 18
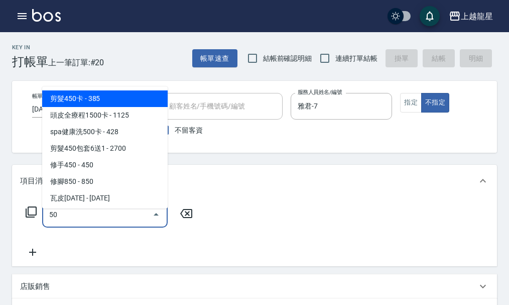
type input "500"
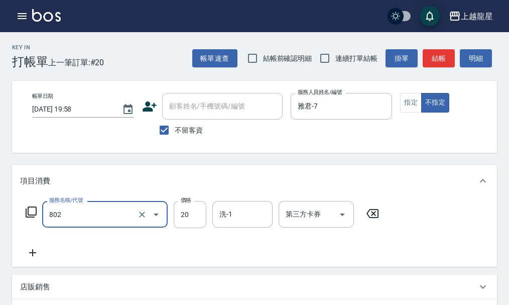
type input "潤絲(802)"
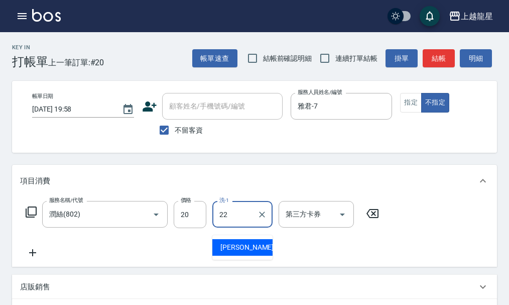
type input "[PERSON_NAME]-22"
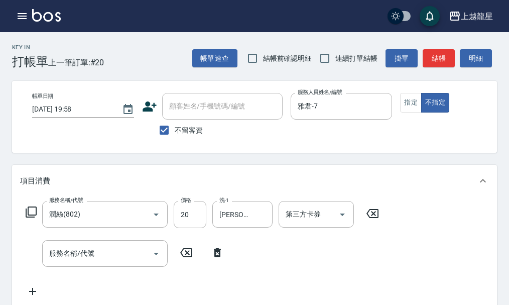
click at [31, 217] on icon at bounding box center [31, 212] width 12 height 12
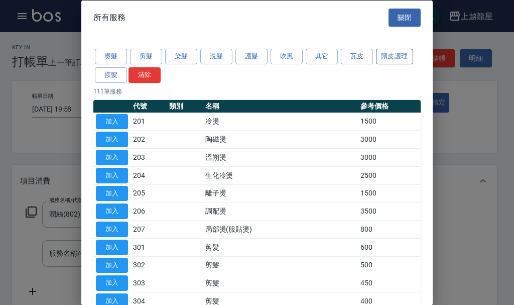
click at [406, 57] on button "頭皮護理" at bounding box center [394, 57] width 37 height 16
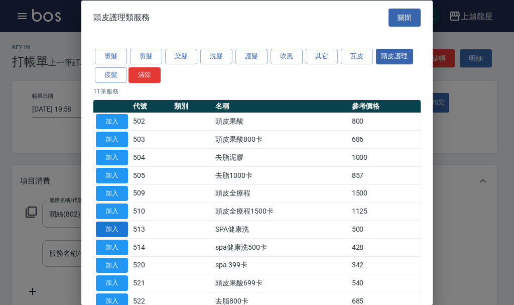
click at [125, 233] on button "加入" at bounding box center [112, 229] width 32 height 16
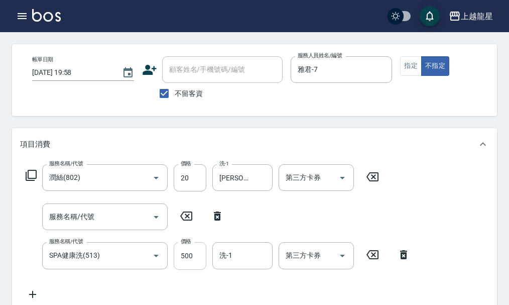
scroll to position [54, 0]
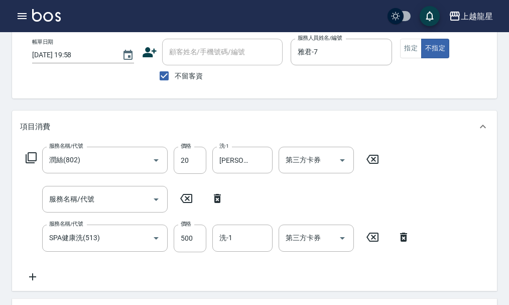
click at [222, 204] on icon at bounding box center [217, 198] width 25 height 12
type input "SPA健康洗(513)"
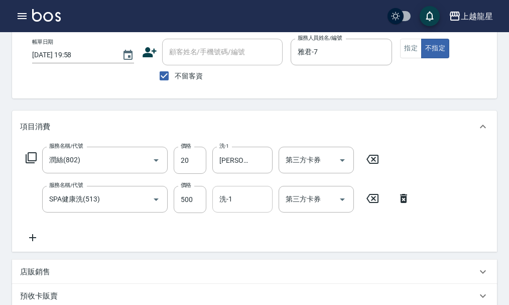
click at [222, 208] on input "洗-1" at bounding box center [242, 199] width 51 height 18
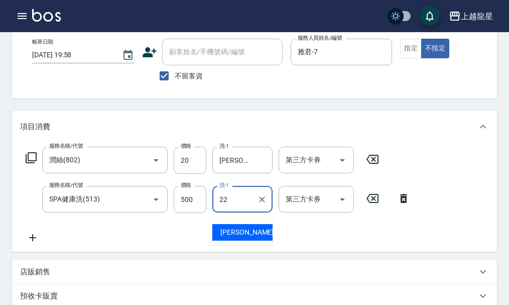
type input "[PERSON_NAME]-22"
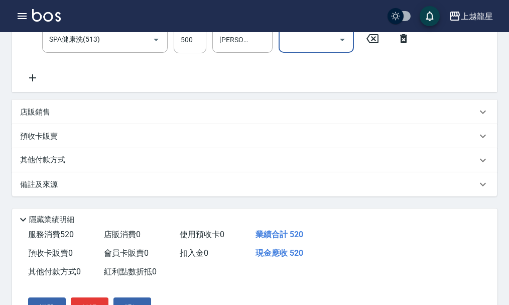
scroll to position [280, 0]
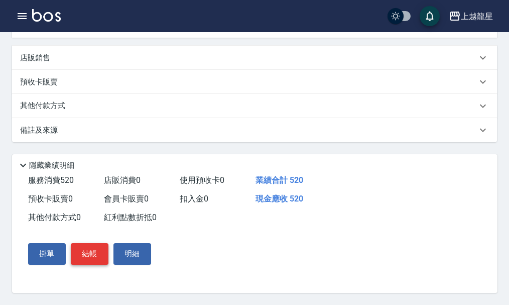
click at [100, 258] on button "結帳" at bounding box center [90, 253] width 38 height 21
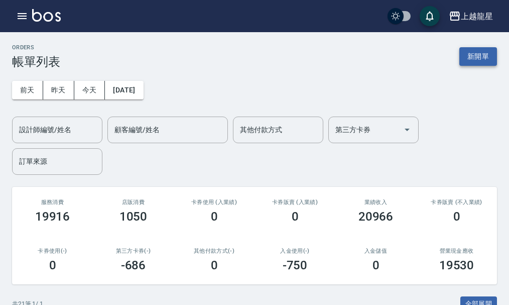
click at [482, 54] on button "新開單" at bounding box center [479, 56] width 38 height 19
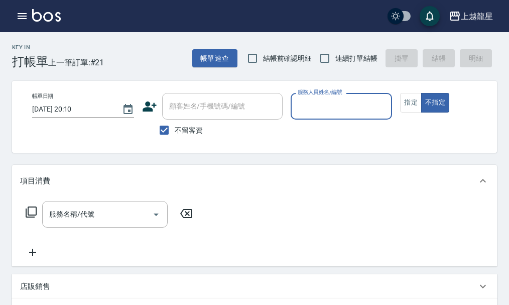
drag, startPoint x: 183, startPoint y: 128, endPoint x: 195, endPoint y: 123, distance: 12.8
click at [183, 128] on span "不留客資" at bounding box center [189, 130] width 28 height 11
click at [175, 128] on input "不留客資" at bounding box center [164, 130] width 21 height 21
checkbox input "false"
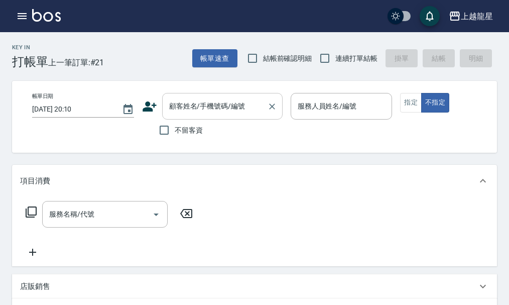
click at [216, 108] on input "顧客姓名/手機號碼/編號" at bounding box center [215, 106] width 96 height 18
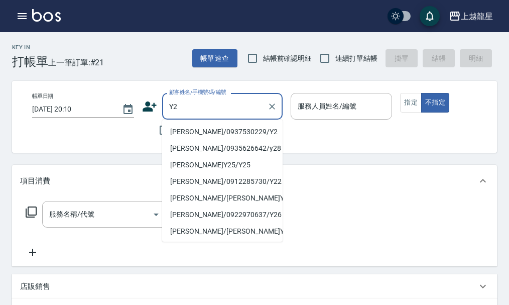
click at [211, 137] on li "[PERSON_NAME]/0937530229/Y2" at bounding box center [222, 132] width 121 height 17
type input "[PERSON_NAME]/0937530229/Y2"
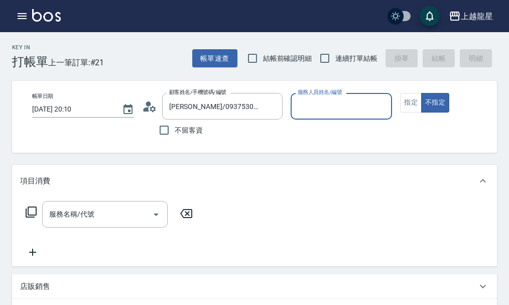
type input "淑雲-25"
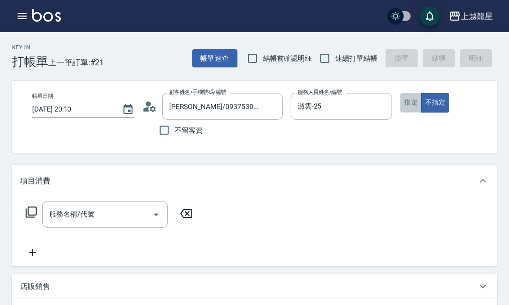
click at [407, 101] on button "指定" at bounding box center [411, 103] width 22 height 20
click at [101, 219] on input "服務名稱/代號" at bounding box center [97, 214] width 101 height 18
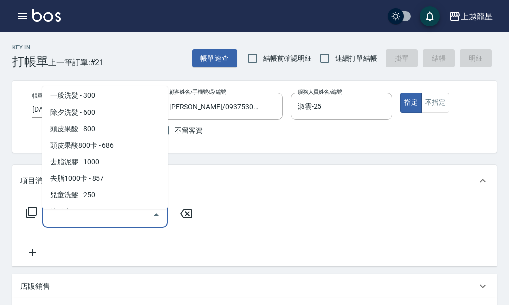
scroll to position [402, 0]
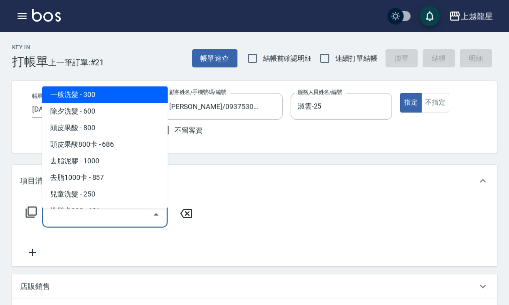
click at [125, 101] on span "一般洗髮 - 300" at bounding box center [105, 94] width 126 height 17
type input "一般洗髮(500)"
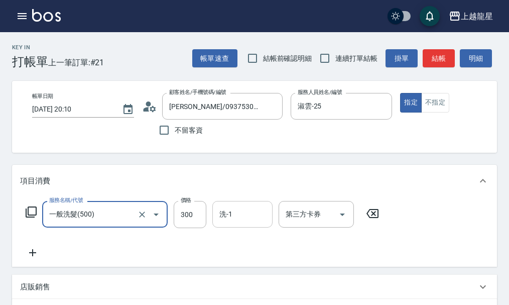
click at [238, 227] on div "洗-1" at bounding box center [242, 214] width 60 height 27
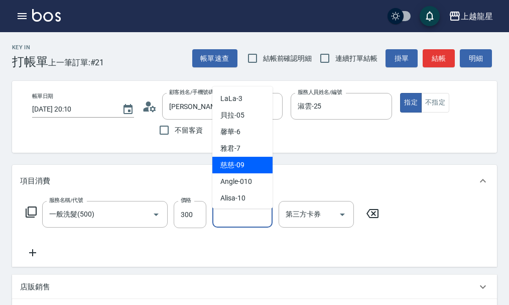
scroll to position [100, 0]
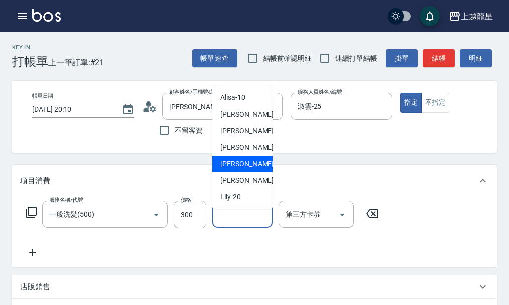
click at [233, 165] on span "義潔 -16" at bounding box center [251, 164] width 63 height 11
type input "義潔-16"
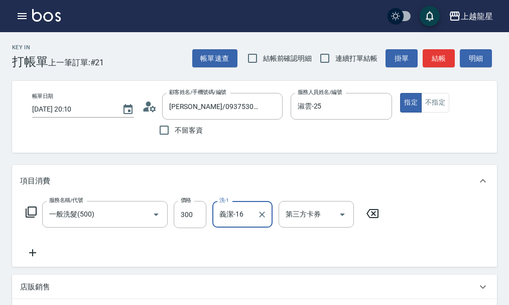
click at [39, 256] on icon at bounding box center [32, 253] width 25 height 12
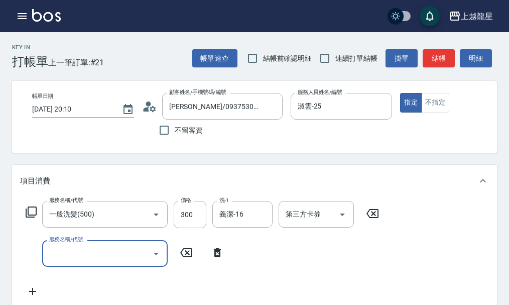
click at [58, 243] on label "服務名稱/代號" at bounding box center [66, 240] width 34 height 8
click at [58, 249] on input "服務名稱/代號" at bounding box center [97, 254] width 101 height 18
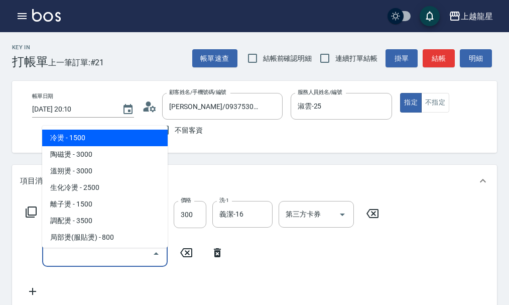
click at [64, 262] on input "服務名稱/代號" at bounding box center [97, 254] width 101 height 18
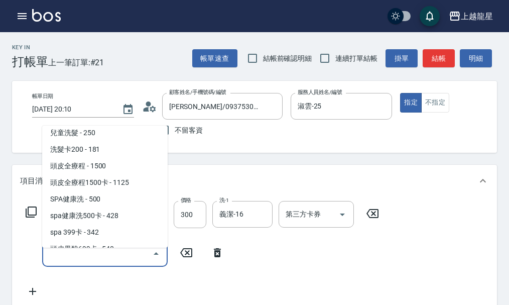
scroll to position [653, 0]
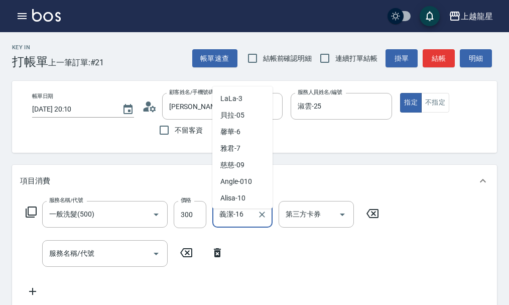
click at [239, 223] on input "義潔-16" at bounding box center [235, 214] width 36 height 18
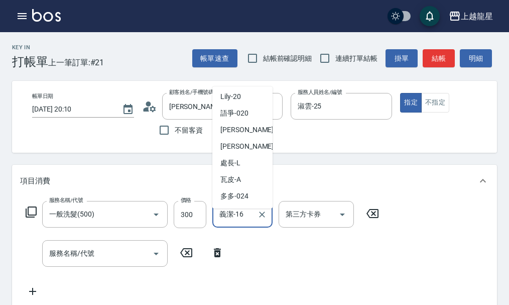
scroll to position [151, 0]
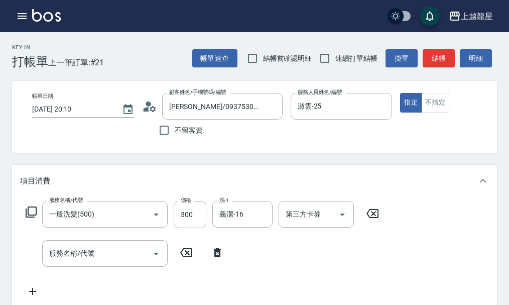
click at [158, 177] on div "項目消費" at bounding box center [254, 181] width 485 height 32
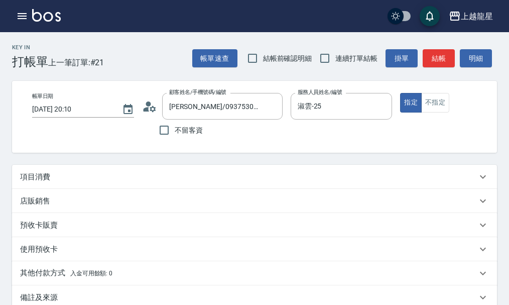
click at [125, 182] on div "項目消費" at bounding box center [248, 177] width 457 height 11
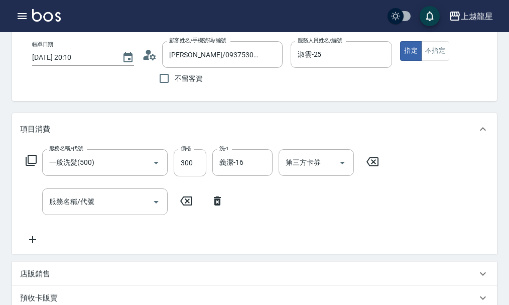
scroll to position [100, 0]
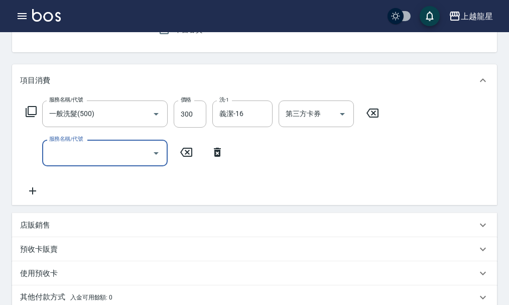
click at [80, 162] on div "服務名稱/代號 服務名稱/代號" at bounding box center [105, 153] width 126 height 27
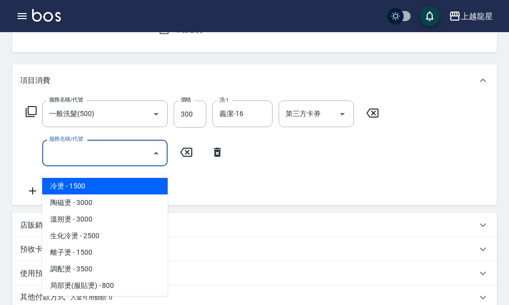
click at [80, 162] on input "服務名稱/代號" at bounding box center [97, 153] width 101 height 18
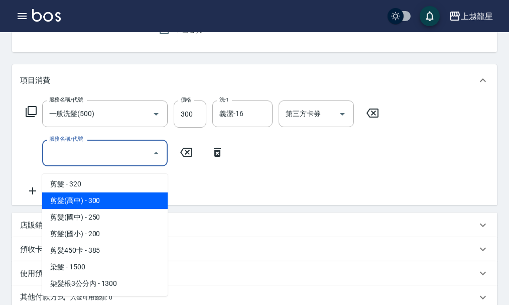
scroll to position [251, 0]
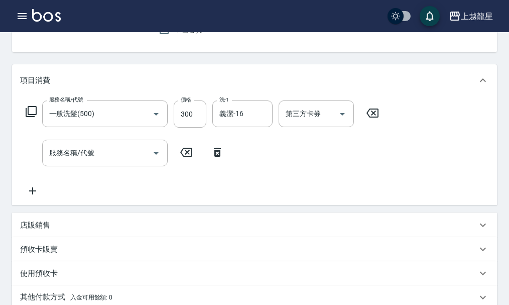
click at [212, 158] on icon at bounding box center [217, 152] width 25 height 12
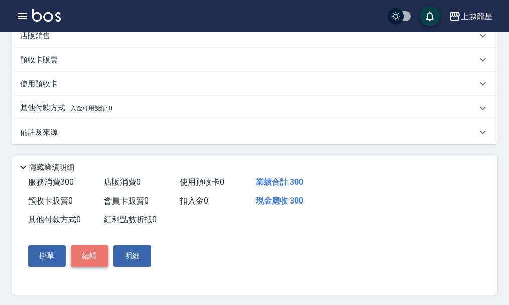
click at [91, 266] on button "結帳" at bounding box center [90, 255] width 38 height 21
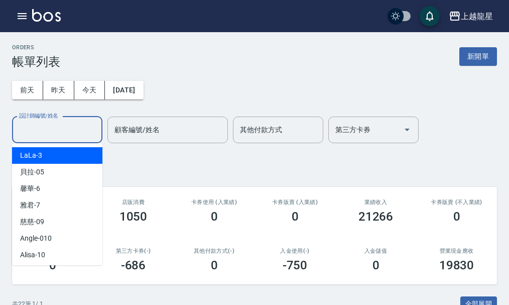
click at [26, 135] on input "設計師編號/姓名" at bounding box center [57, 130] width 81 height 18
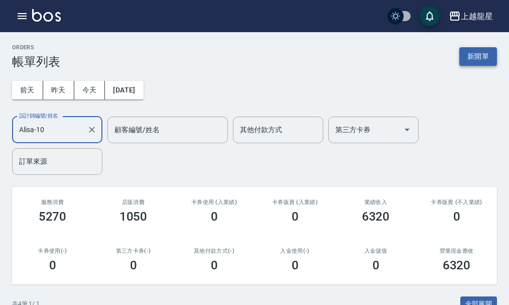
type input "Alisa-10"
click at [479, 57] on button "新開單" at bounding box center [479, 56] width 38 height 19
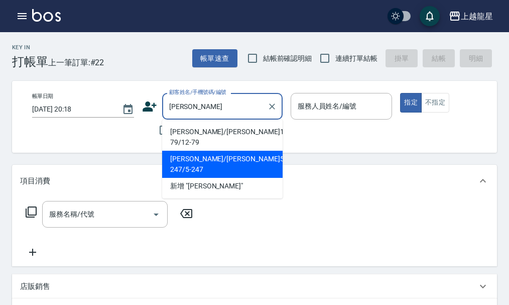
click at [258, 156] on li "[PERSON_NAME]/[PERSON_NAME]5-247/5-247" at bounding box center [222, 164] width 121 height 27
type input "[PERSON_NAME]/[PERSON_NAME]5-247/5-247"
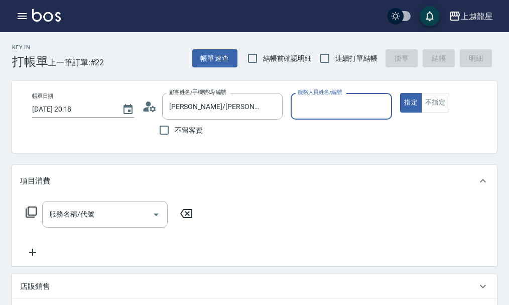
type input "Alisa-10"
click at [114, 221] on input "服務名稱/代號" at bounding box center [97, 214] width 101 height 18
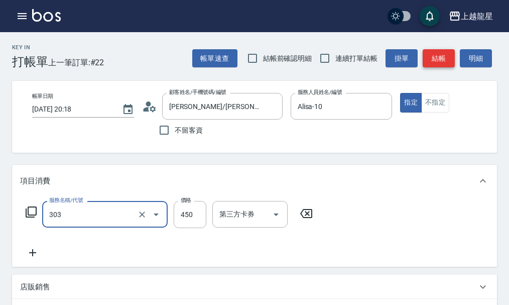
type input "剪髮(303)"
click at [440, 62] on button "結帳" at bounding box center [439, 58] width 32 height 19
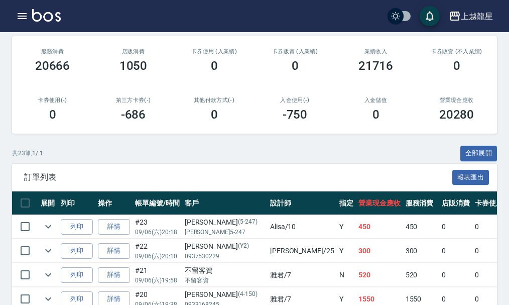
scroll to position [201, 0]
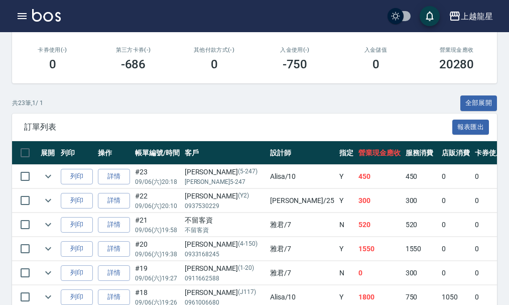
click at [37, 17] on img at bounding box center [46, 15] width 29 height 13
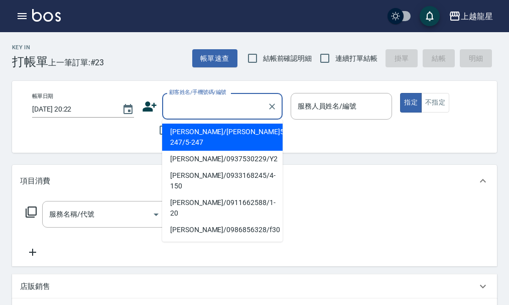
click at [212, 109] on input "顧客姓名/手機號碼/編號" at bounding box center [215, 106] width 96 height 18
click at [28, 19] on icon "button" at bounding box center [22, 16] width 12 height 12
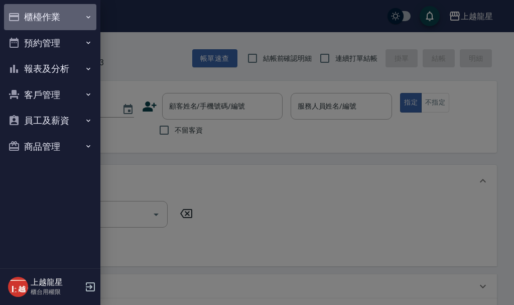
click at [26, 23] on button "櫃檯作業" at bounding box center [50, 17] width 92 height 26
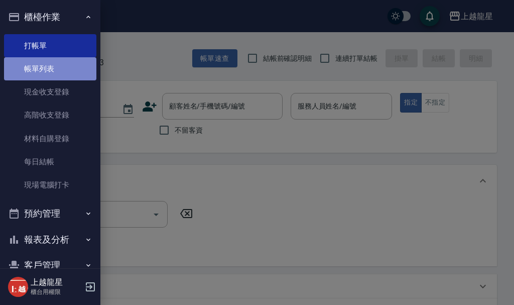
click at [67, 80] on link "帳單列表" at bounding box center [50, 68] width 92 height 23
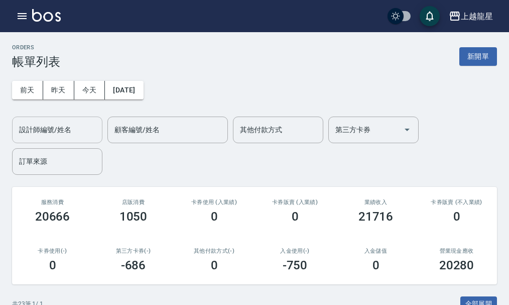
click at [43, 128] on input "設計師編號/姓名" at bounding box center [57, 130] width 81 height 18
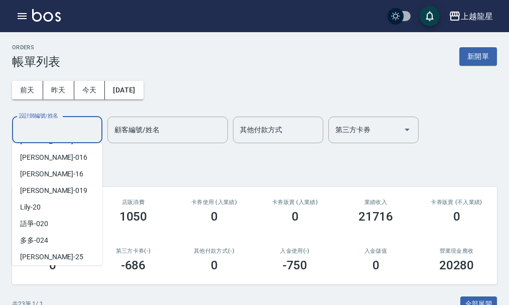
scroll to position [151, 0]
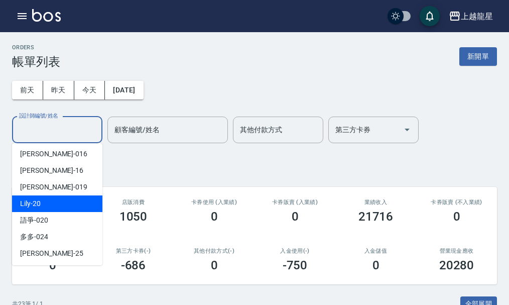
click at [51, 201] on div "Lily -20" at bounding box center [57, 203] width 90 height 17
type input "Lily-20"
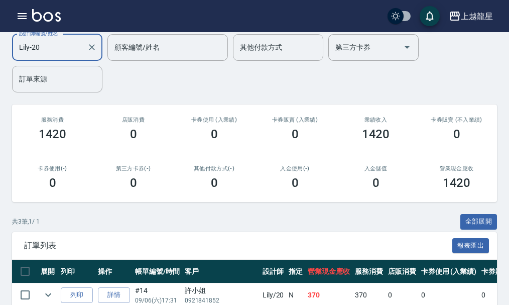
scroll to position [180, 0]
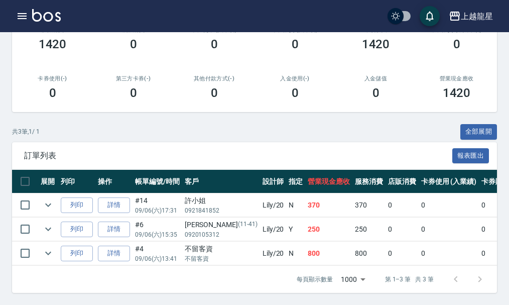
click at [56, 18] on img at bounding box center [46, 15] width 29 height 13
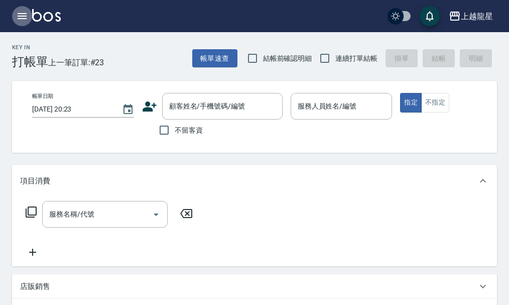
click at [24, 17] on icon "button" at bounding box center [22, 16] width 9 height 6
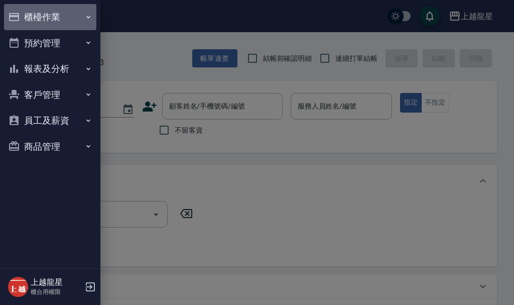
click at [24, 17] on button "櫃檯作業" at bounding box center [50, 17] width 92 height 26
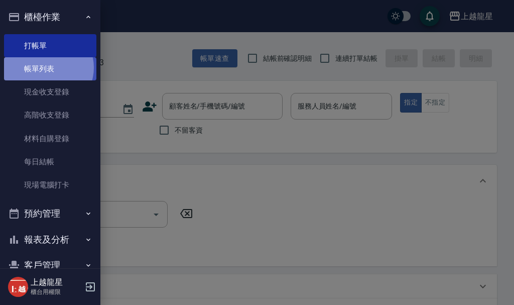
click at [46, 68] on link "帳單列表" at bounding box center [50, 68] width 92 height 23
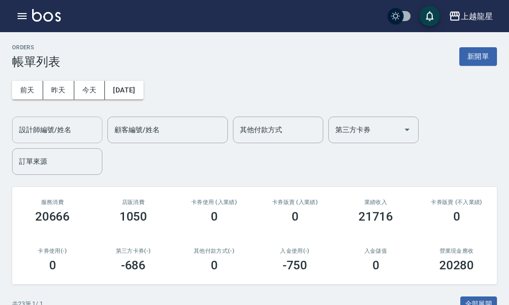
click at [62, 132] on input "設計師編號/姓名" at bounding box center [57, 130] width 81 height 18
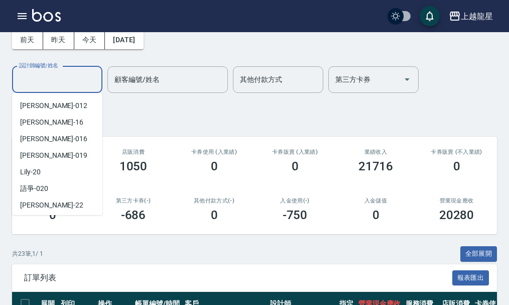
scroll to position [151, 0]
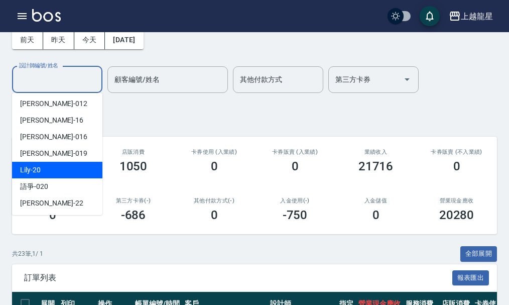
click at [47, 163] on div "Lily -20" at bounding box center [57, 170] width 90 height 17
type input "Lily-20"
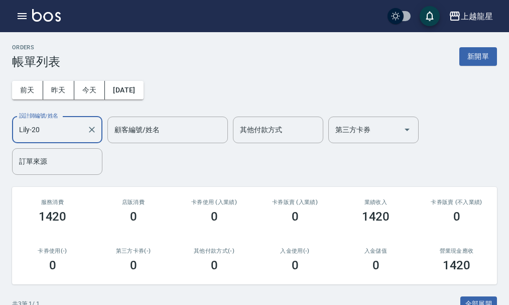
scroll to position [180, 0]
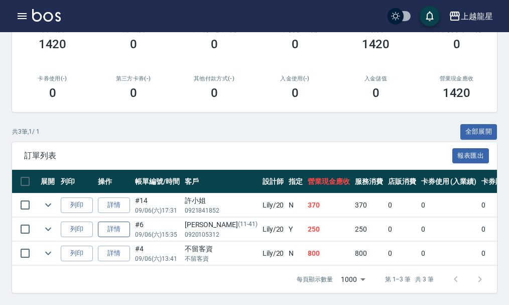
click at [121, 226] on link "詳情" at bounding box center [114, 229] width 32 height 16
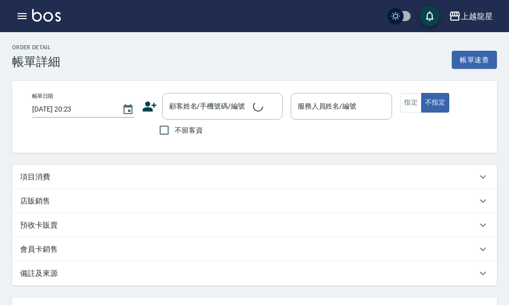
type input "[DATE] 15:35"
type input "Lily-20"
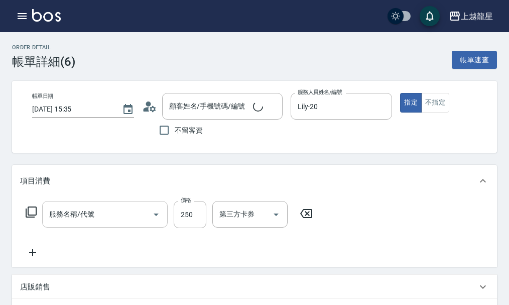
type input "[PERSON_NAME]/0920105312/11-41"
type input "剪髮(國中)(308)"
click at [35, 259] on icon at bounding box center [32, 253] width 25 height 12
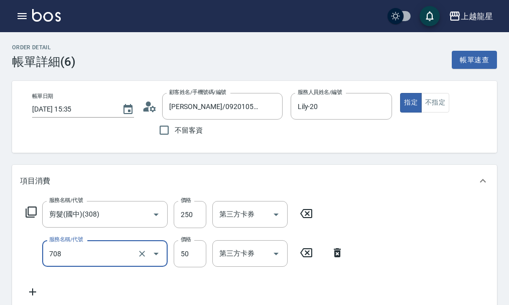
type input "吹捲.造型.包頭(708)"
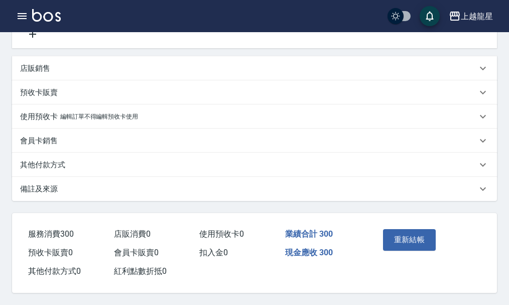
scroll to position [270, 0]
click at [400, 233] on button "重新結帳" at bounding box center [409, 239] width 53 height 21
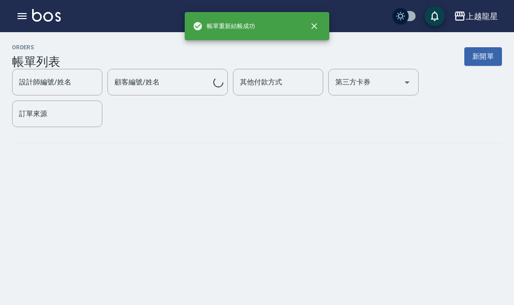
click at [51, 15] on img at bounding box center [46, 15] width 29 height 13
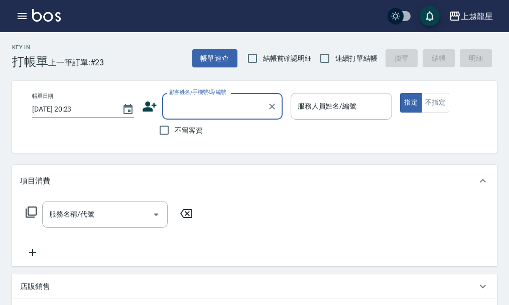
click at [189, 108] on input "顧客姓名/手機號碼/編號" at bounding box center [215, 106] width 96 height 18
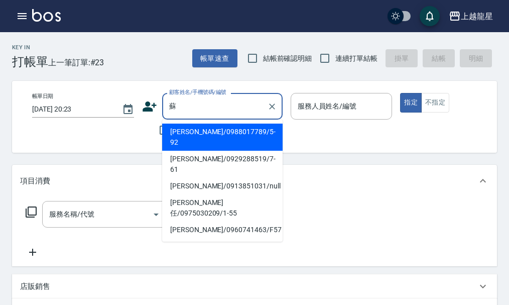
click at [231, 178] on li "[PERSON_NAME]/0913851031/null" at bounding box center [222, 186] width 121 height 17
type input "[PERSON_NAME]/0913851031/null"
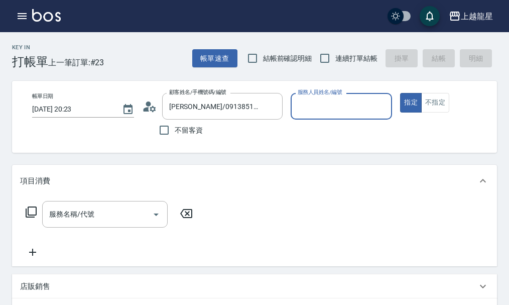
click at [332, 101] on input "服務人員姓名/編號" at bounding box center [341, 106] width 93 height 18
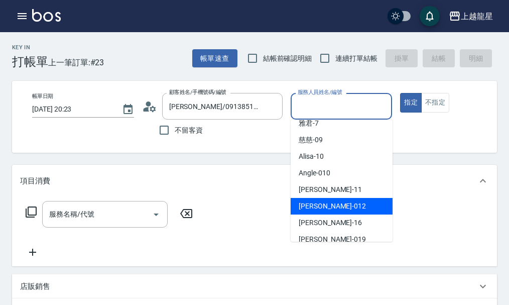
scroll to position [151, 0]
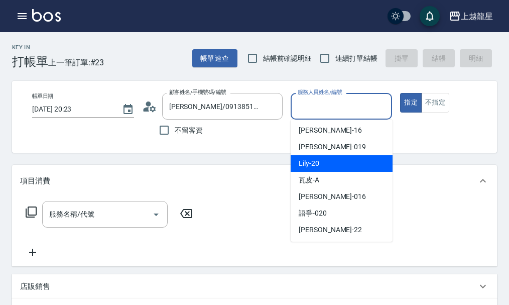
click at [323, 170] on div "Lily -20" at bounding box center [342, 163] width 102 height 17
type input "Lily-20"
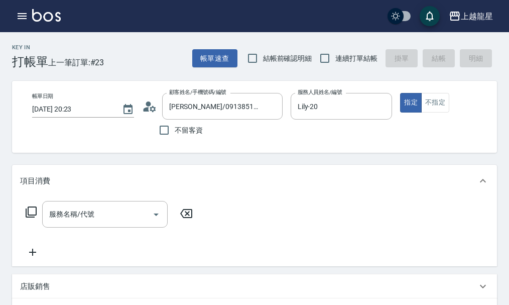
click at [29, 217] on icon at bounding box center [31, 211] width 11 height 11
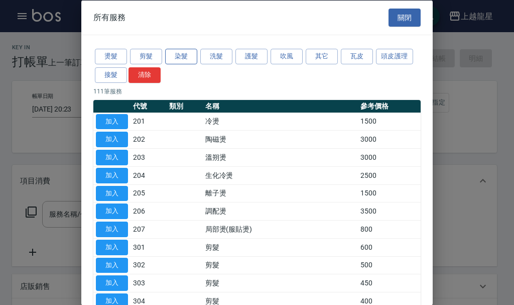
click at [187, 60] on button "染髮" at bounding box center [181, 57] width 32 height 16
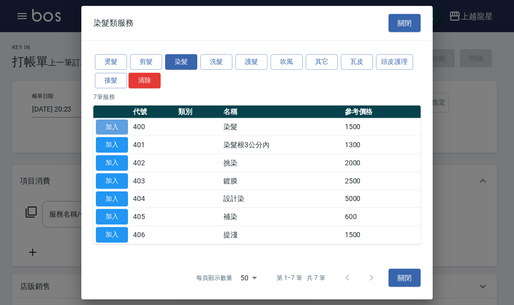
click at [122, 129] on button "加入" at bounding box center [112, 127] width 32 height 16
type input "染髮(400)"
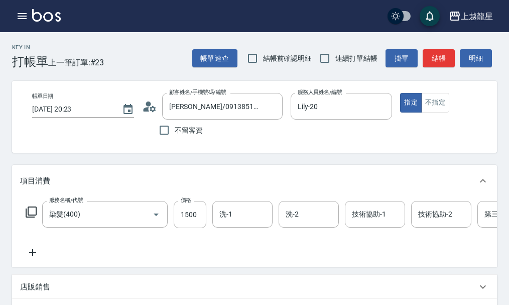
click at [35, 259] on icon at bounding box center [32, 253] width 25 height 12
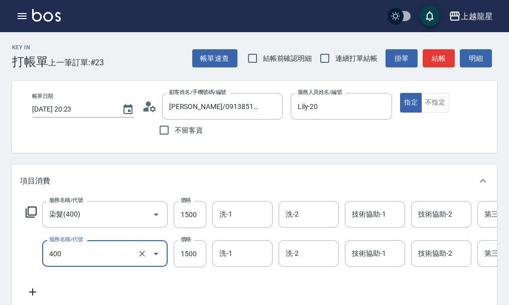
type input "染髮(400)"
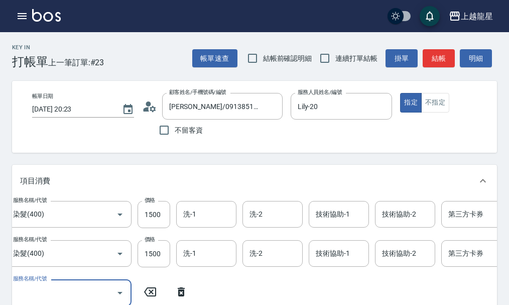
scroll to position [5, 0]
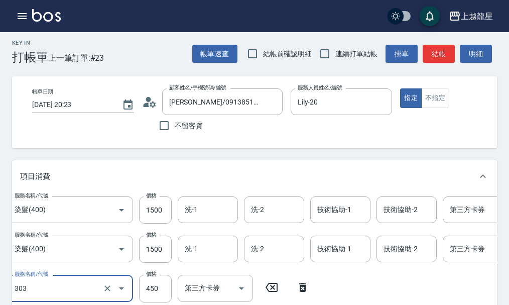
type input "剪髮(303)"
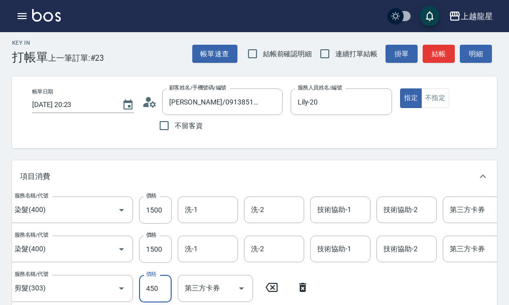
scroll to position [10, 0]
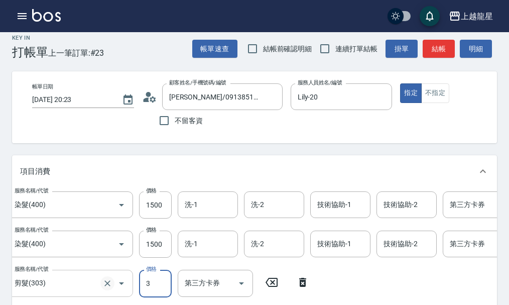
click at [109, 288] on icon "Clear" at bounding box center [107, 283] width 10 height 10
type input "3"
type input "剪髮(303)"
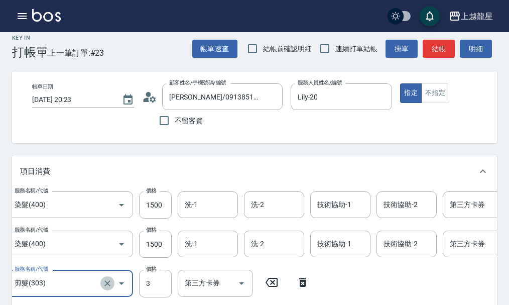
click at [106, 286] on icon "Clear" at bounding box center [107, 283] width 6 height 6
type input "剪髮(304)"
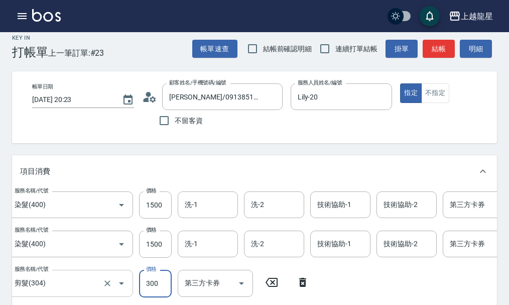
type input "300"
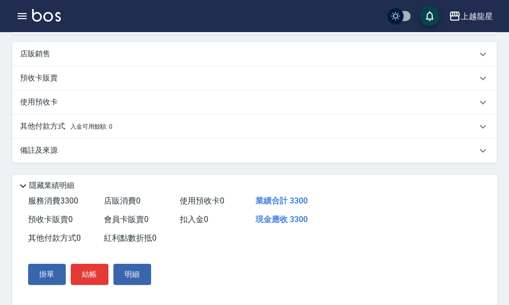
scroll to position [288, 0]
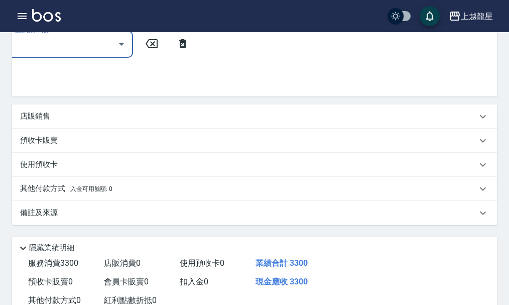
click at [67, 122] on div "店販銷售" at bounding box center [248, 116] width 457 height 11
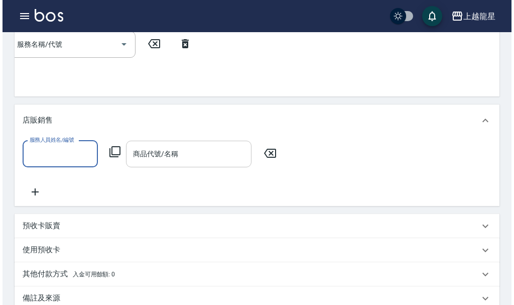
scroll to position [0, 0]
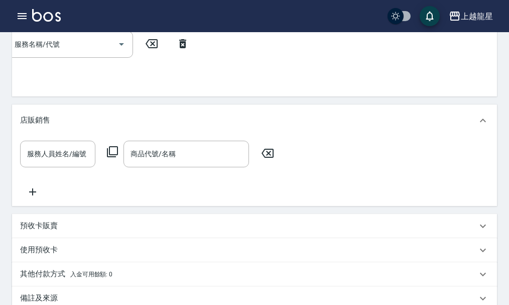
click at [106, 158] on icon at bounding box center [112, 152] width 12 height 12
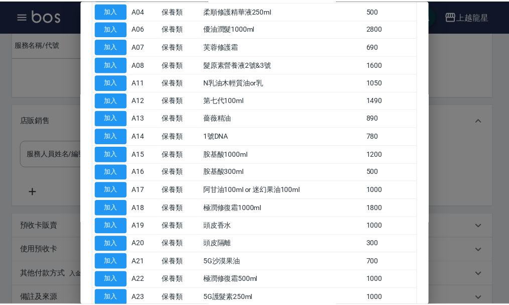
scroll to position [251, 0]
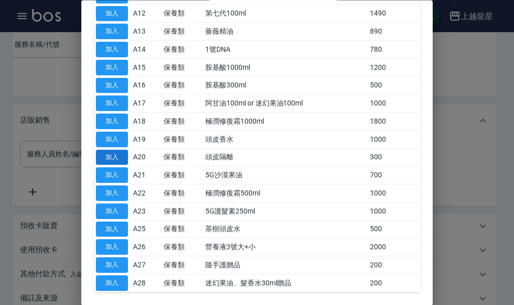
click at [123, 159] on button "加入" at bounding box center [112, 158] width 32 height 16
type input "頭皮隔離"
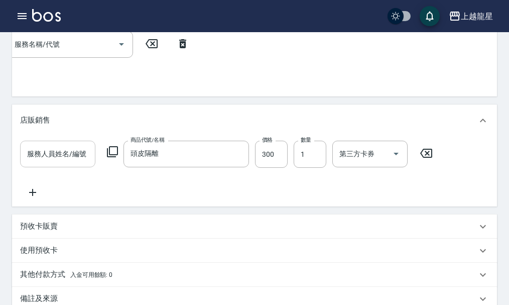
click at [65, 163] on input "服務人員姓名/編號" at bounding box center [58, 154] width 66 height 18
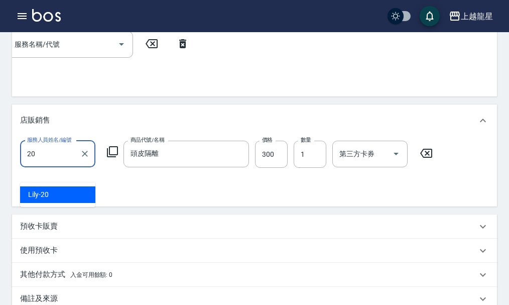
type input "Lily-20"
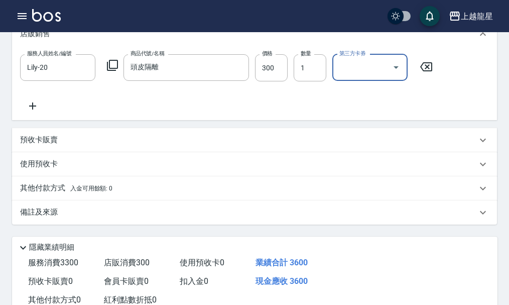
scroll to position [325, 0]
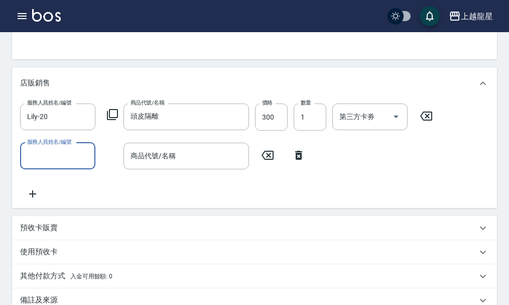
click at [299, 160] on icon at bounding box center [298, 155] width 7 height 9
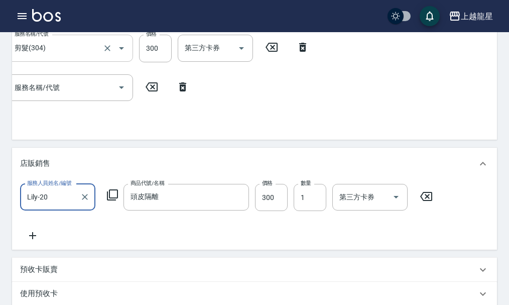
scroll to position [476, 0]
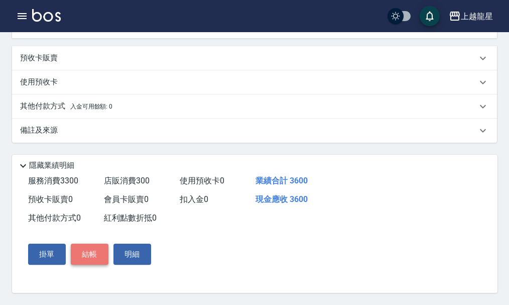
click at [103, 252] on button "結帳" at bounding box center [90, 254] width 38 height 21
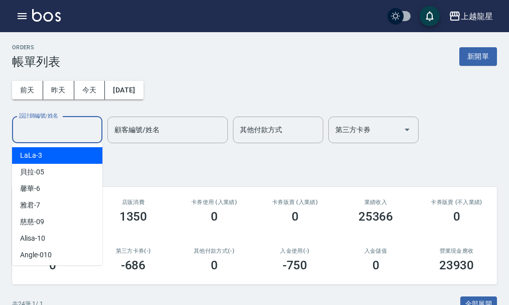
click at [45, 126] on input "設計師編號/姓名" at bounding box center [57, 130] width 81 height 18
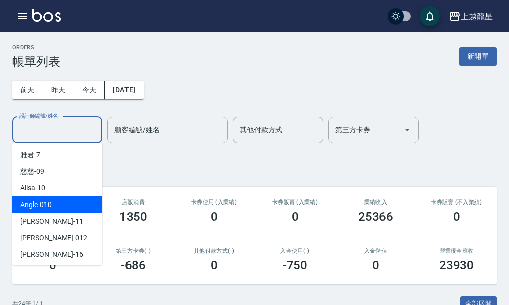
scroll to position [100, 0]
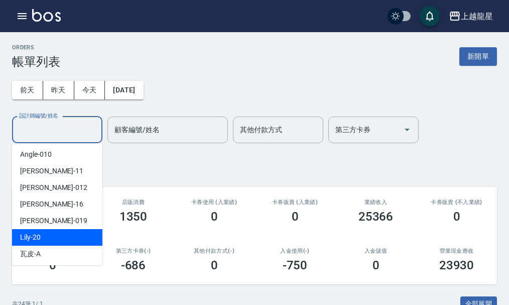
click at [45, 232] on div "Lily -20" at bounding box center [57, 237] width 90 height 17
type input "Lily-20"
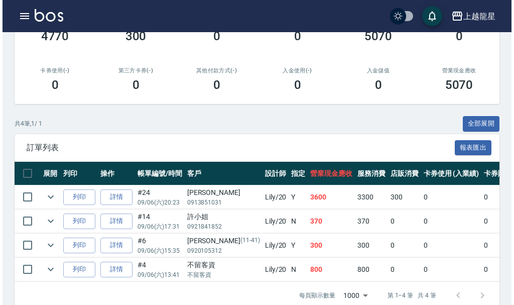
scroll to position [204, 0]
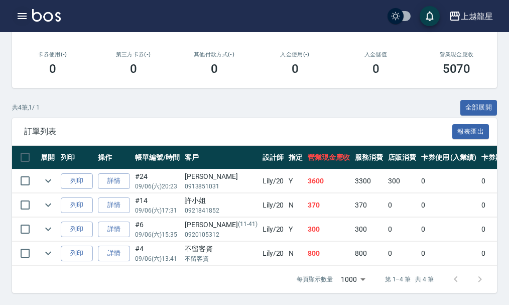
click at [19, 18] on icon "button" at bounding box center [22, 16] width 9 height 6
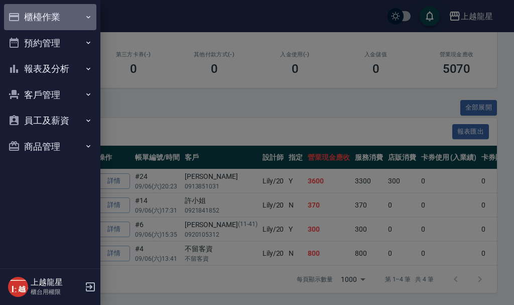
click at [40, 18] on button "櫃檯作業" at bounding box center [50, 17] width 92 height 26
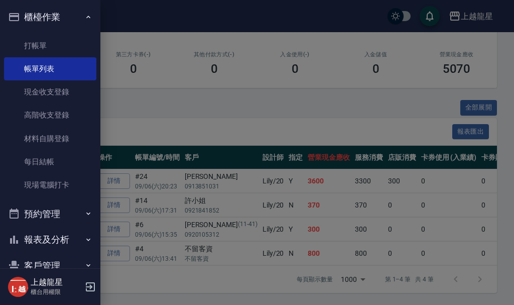
click at [40, 18] on button "櫃檯作業" at bounding box center [50, 17] width 92 height 26
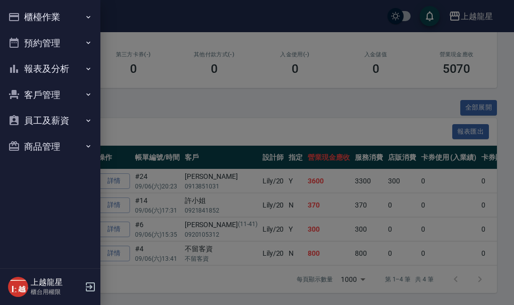
click at [67, 74] on button "報表及分析" at bounding box center [50, 69] width 92 height 26
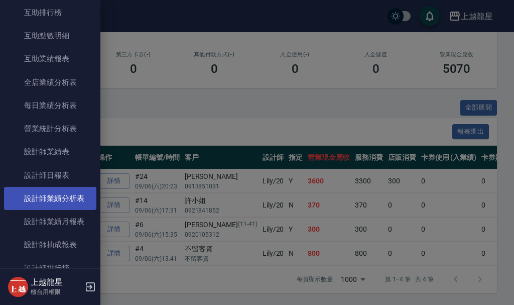
scroll to position [301, 0]
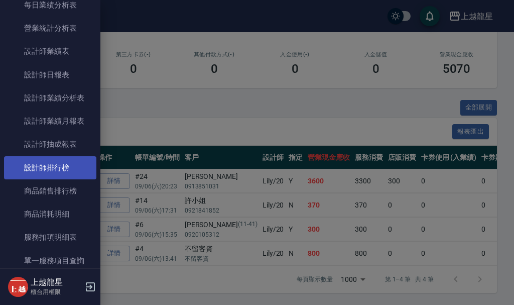
click at [60, 164] on link "設計師排行榜" at bounding box center [50, 167] width 92 height 23
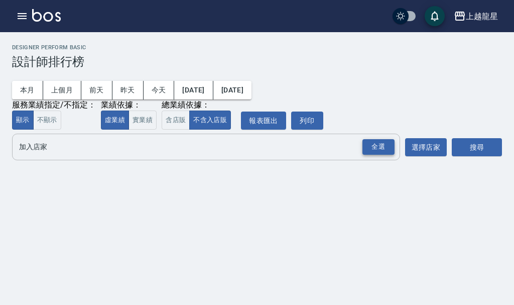
click at [368, 153] on div "全選" at bounding box center [379, 147] width 32 height 16
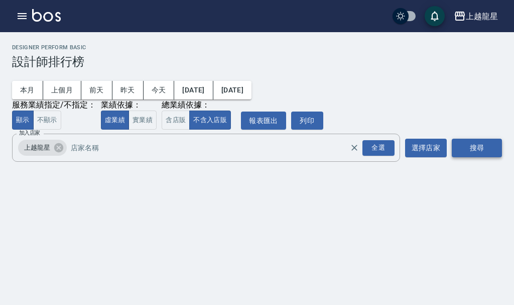
click at [469, 148] on button "搜尋" at bounding box center [477, 148] width 50 height 19
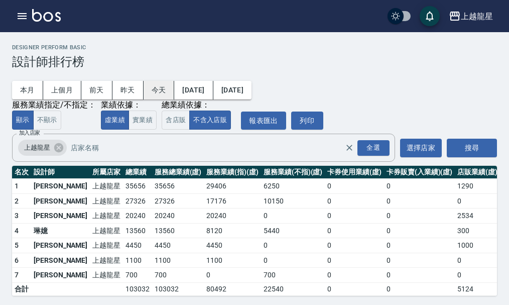
click at [153, 92] on button "今天" at bounding box center [159, 90] width 31 height 19
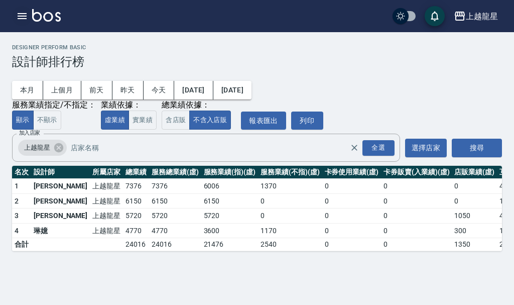
click at [19, 15] on icon "button" at bounding box center [22, 16] width 12 height 12
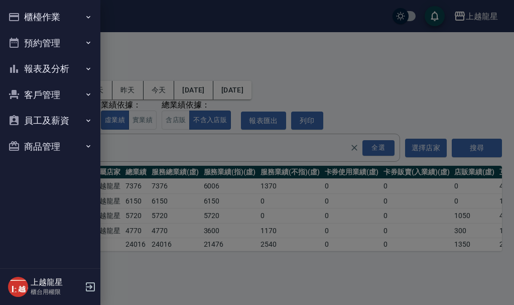
click at [19, 15] on icon "button" at bounding box center [14, 17] width 10 height 8
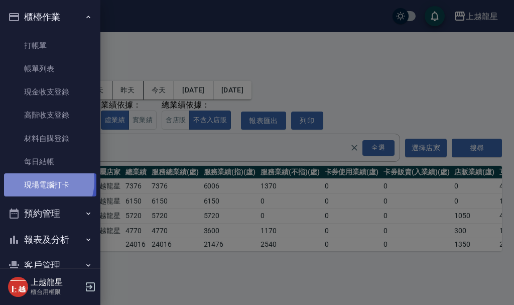
click at [37, 181] on link "現場電腦打卡" at bounding box center [50, 184] width 92 height 23
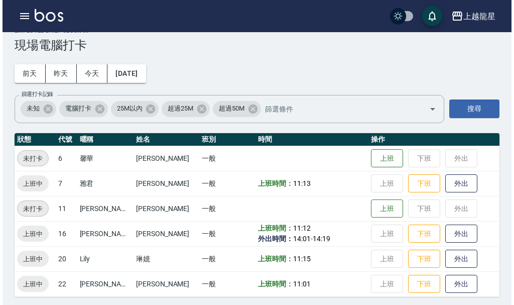
scroll to position [21, 0]
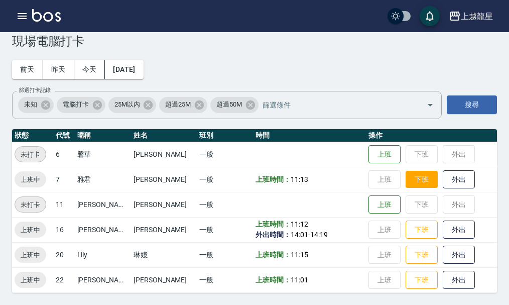
click at [413, 187] on button "下班" at bounding box center [422, 180] width 32 height 18
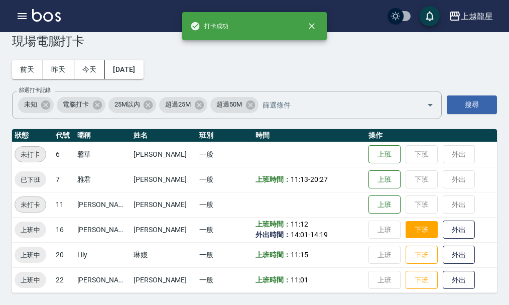
click at [410, 227] on button "下班" at bounding box center [422, 230] width 32 height 18
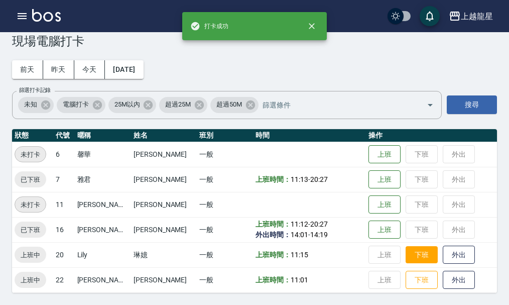
click at [408, 249] on button "下班" at bounding box center [422, 255] width 32 height 18
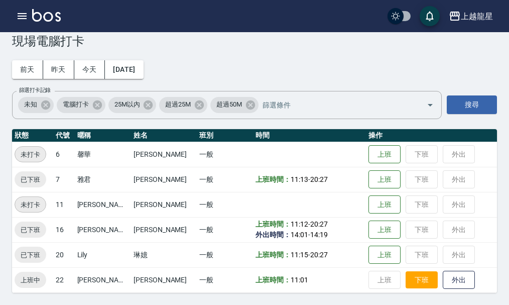
click at [406, 279] on button "下班" at bounding box center [422, 280] width 32 height 18
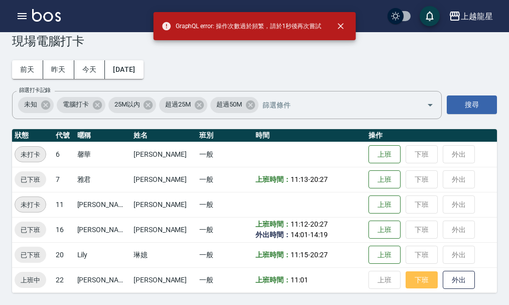
click at [407, 282] on button "下班" at bounding box center [422, 280] width 32 height 18
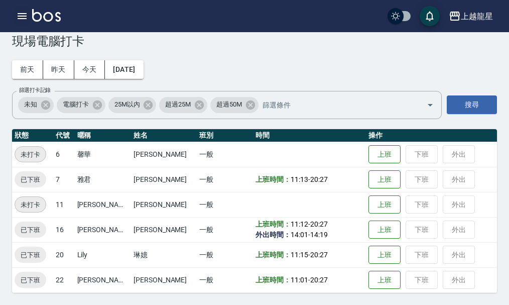
click at [17, 17] on icon "button" at bounding box center [22, 16] width 12 height 12
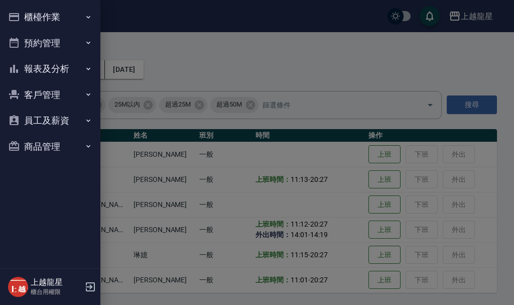
click at [32, 17] on button "櫃檯作業" at bounding box center [50, 17] width 92 height 26
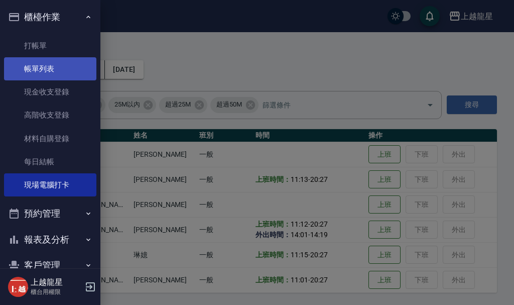
click at [42, 69] on link "帳單列表" at bounding box center [50, 68] width 92 height 23
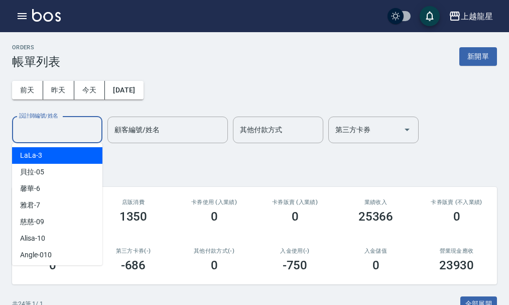
click at [42, 131] on input "設計師編號/姓名" at bounding box center [57, 130] width 81 height 18
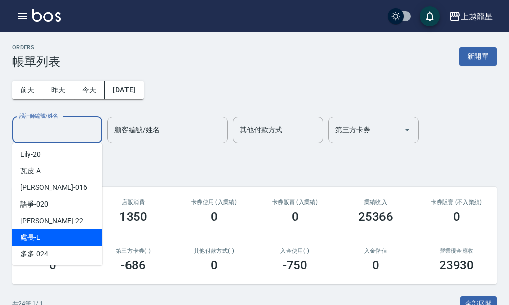
scroll to position [201, 0]
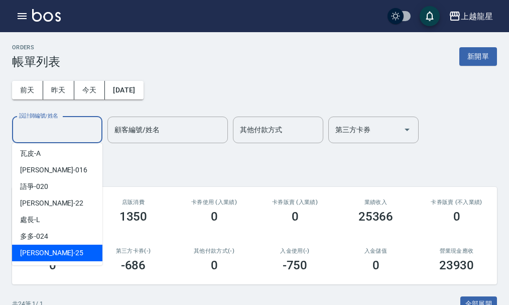
click at [44, 257] on span "淑雲 -25" at bounding box center [51, 253] width 63 height 11
type input "淑雲-25"
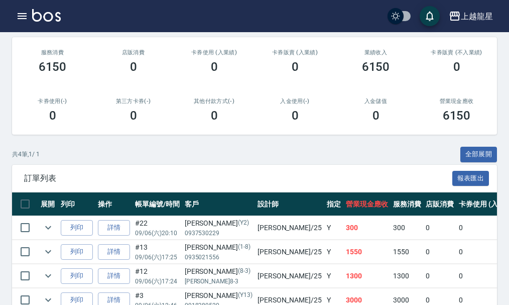
scroll to position [204, 0]
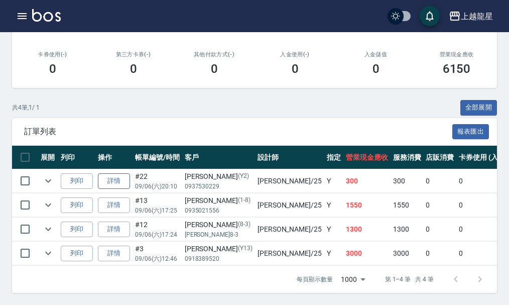
click at [106, 174] on link "詳情" at bounding box center [114, 181] width 32 height 16
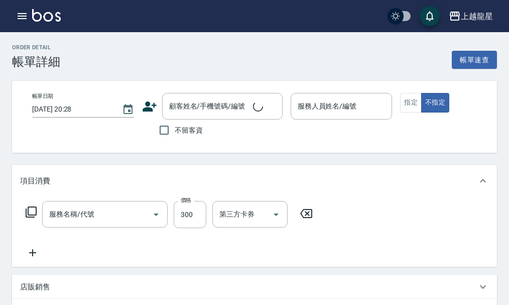
type input "[DATE] 20:10"
type input "淑雲-25"
type input "一般洗髮(500)"
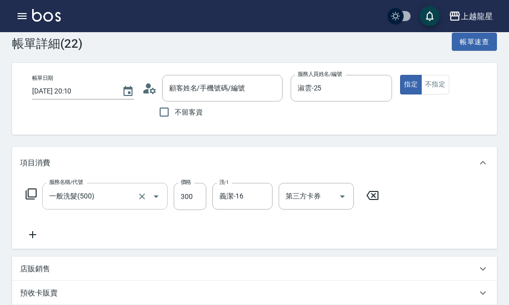
type input "[PERSON_NAME]/0937530229/Y2"
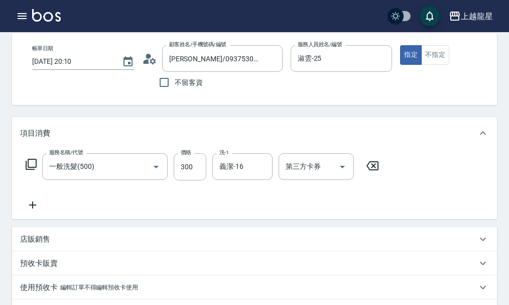
scroll to position [50, 0]
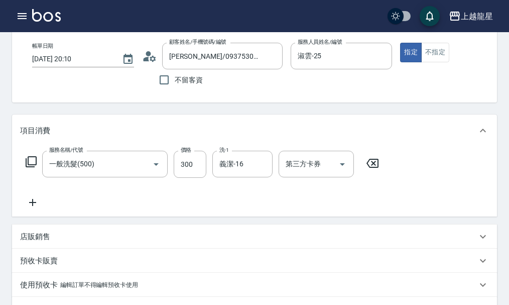
click at [37, 208] on icon at bounding box center [32, 202] width 25 height 12
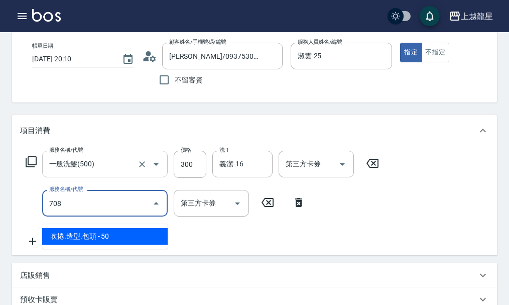
type input "吹捲.造型.包頭(708)"
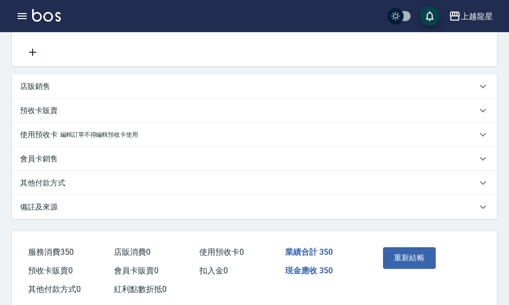
scroll to position [270, 0]
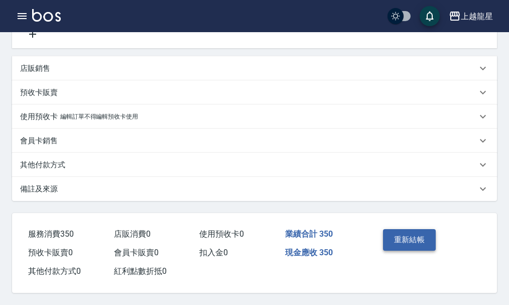
click at [407, 236] on button "重新結帳" at bounding box center [409, 239] width 53 height 21
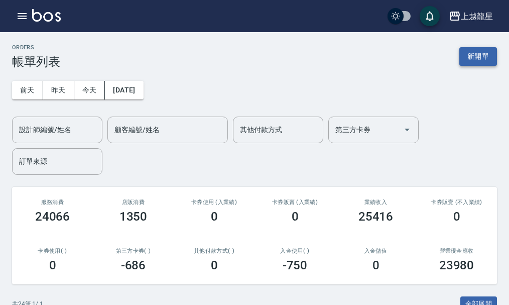
click at [480, 57] on button "新開單" at bounding box center [479, 56] width 38 height 19
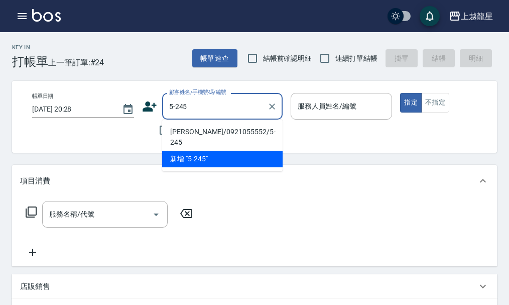
click at [206, 131] on li "[PERSON_NAME]/0921055552/5-245" at bounding box center [222, 137] width 121 height 27
type input "[PERSON_NAME]/0921055552/5-245"
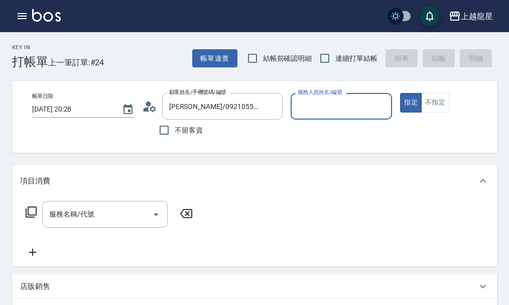
type input "淑雲-25"
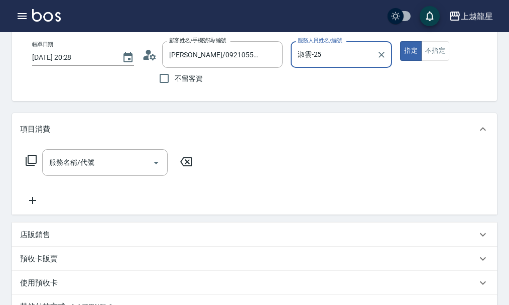
scroll to position [100, 0]
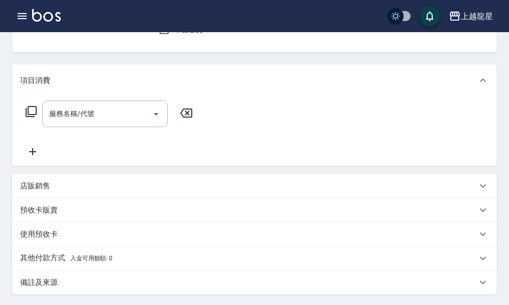
click at [44, 191] on p "店販銷售" at bounding box center [35, 186] width 30 height 11
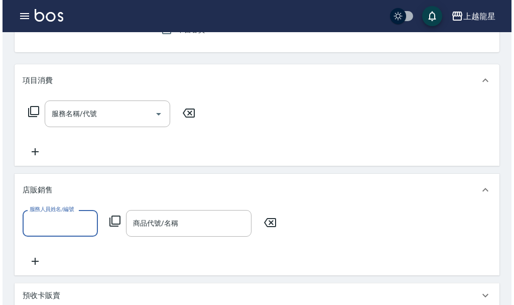
scroll to position [0, 0]
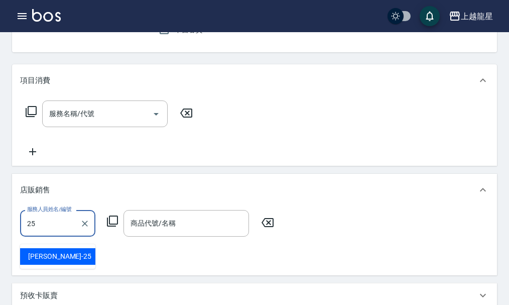
type input "淑雲-25"
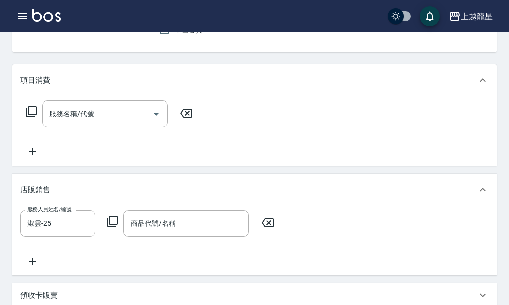
click at [115, 227] on icon at bounding box center [112, 221] width 12 height 12
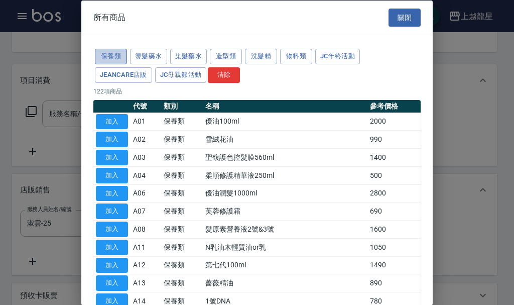
click at [109, 59] on button "保養類" at bounding box center [111, 57] width 32 height 16
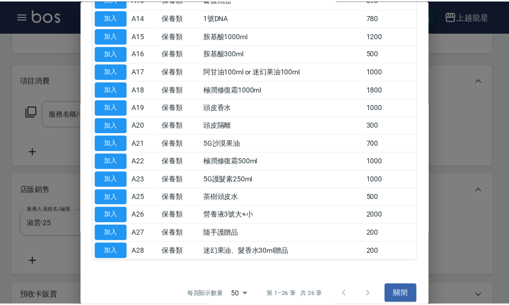
scroll to position [294, 0]
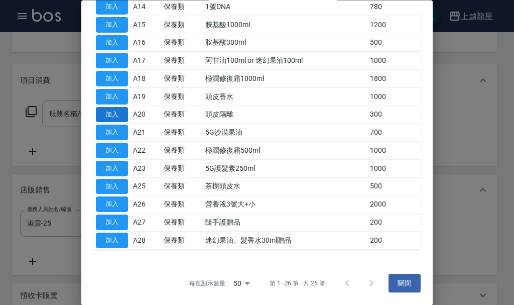
click at [120, 117] on button "加入" at bounding box center [112, 115] width 32 height 16
type input "頭皮隔離"
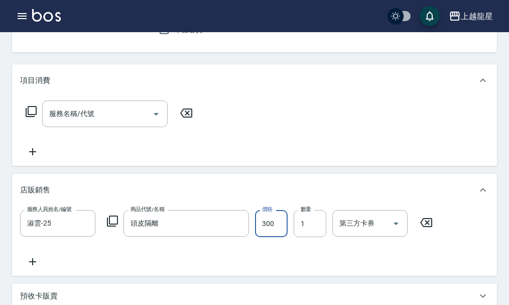
click at [259, 237] on input "300" at bounding box center [271, 223] width 33 height 27
type input "500"
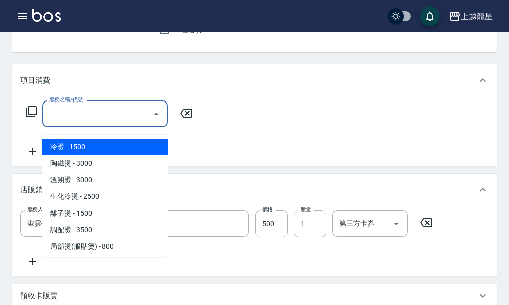
click at [65, 123] on input "服務名稱/代號" at bounding box center [97, 114] width 101 height 18
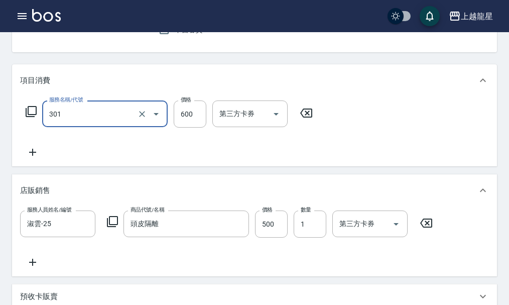
type input "剪髮(301)"
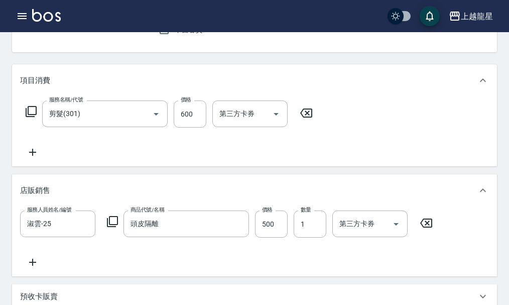
click at [35, 158] on icon at bounding box center [32, 152] width 25 height 12
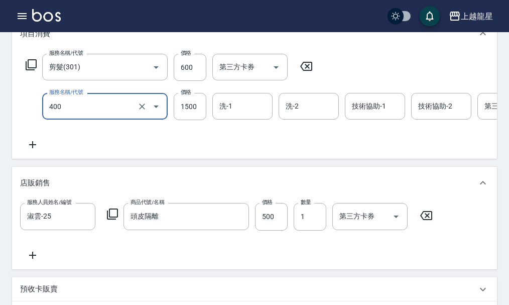
scroll to position [251, 0]
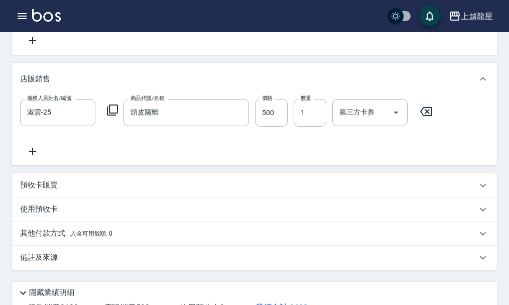
type input "染髮(400)"
click at [117, 116] on icon at bounding box center [112, 110] width 12 height 12
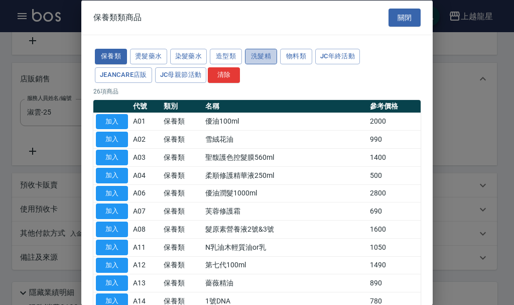
click at [257, 55] on button "洗髮精" at bounding box center [261, 57] width 32 height 16
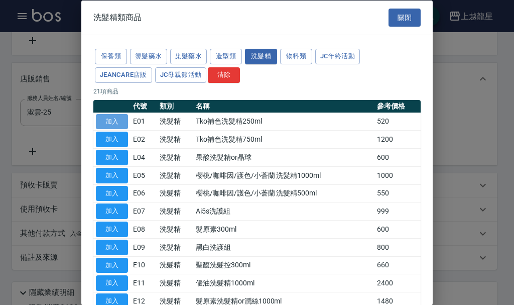
click at [122, 124] on button "加入" at bounding box center [112, 121] width 32 height 16
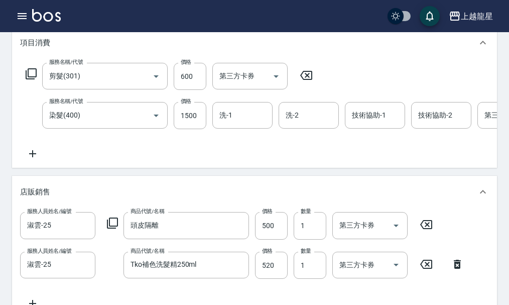
scroll to position [85, 0]
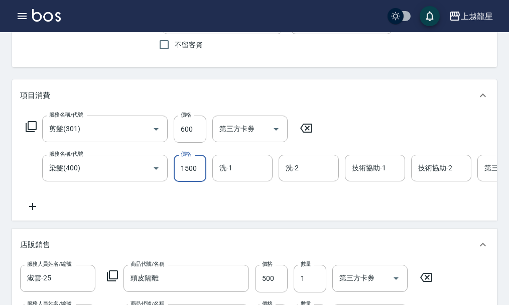
click at [203, 172] on input "1500" at bounding box center [190, 168] width 33 height 27
type input "6500"
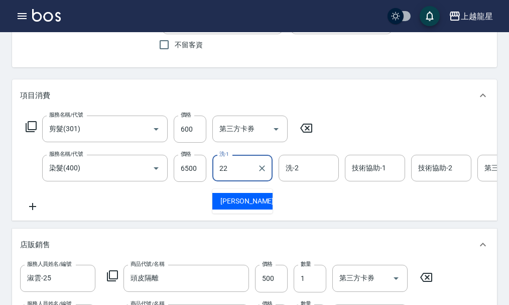
type input "[PERSON_NAME]-22"
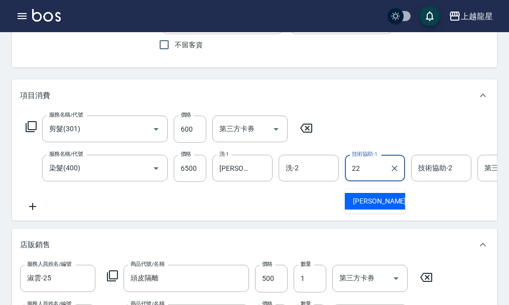
type input "[PERSON_NAME]-22"
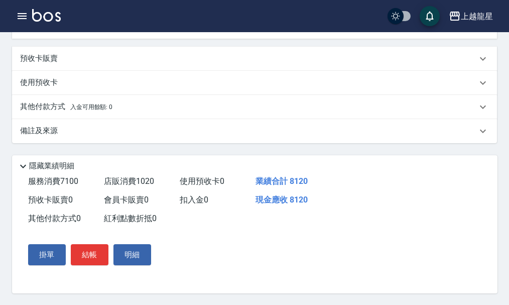
scroll to position [437, 0]
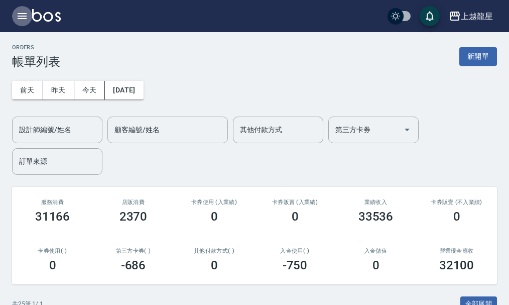
click at [25, 19] on icon "button" at bounding box center [22, 16] width 9 height 6
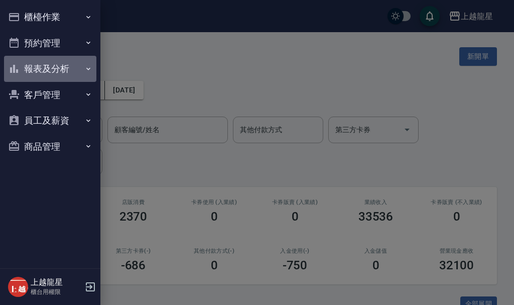
click at [63, 72] on button "報表及分析" at bounding box center [50, 69] width 92 height 26
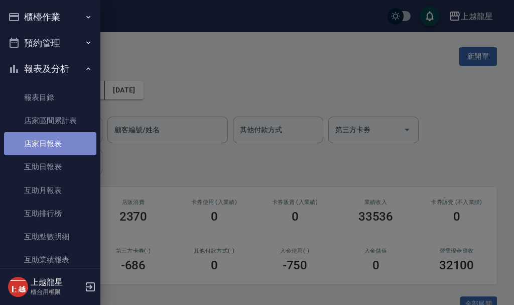
click at [69, 142] on link "店家日報表" at bounding box center [50, 143] width 92 height 23
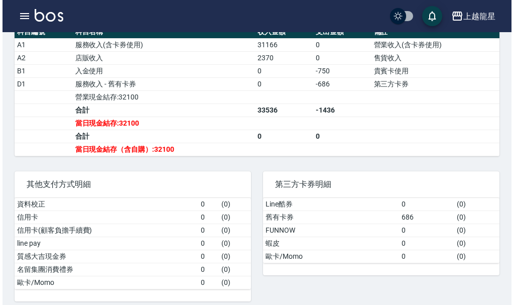
scroll to position [352, 0]
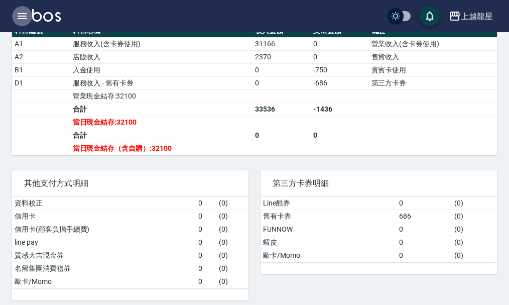
click at [22, 19] on icon "button" at bounding box center [22, 16] width 9 height 6
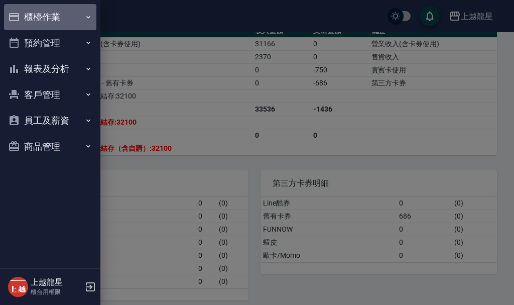
click at [39, 15] on button "櫃檯作業" at bounding box center [50, 17] width 92 height 26
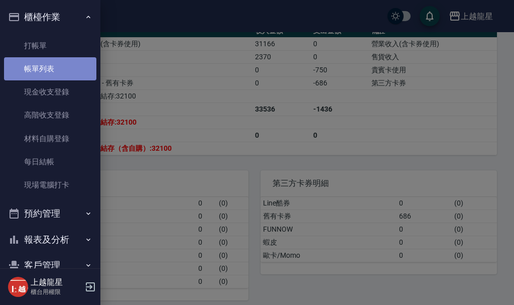
click at [54, 64] on link "帳單列表" at bounding box center [50, 68] width 92 height 23
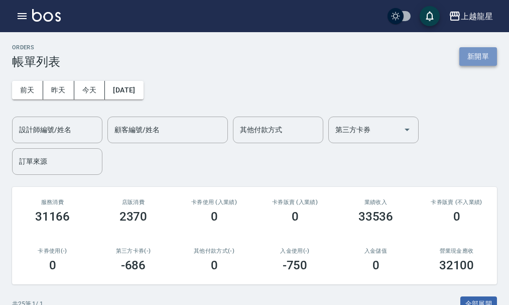
click at [490, 57] on button "新開單" at bounding box center [479, 56] width 38 height 19
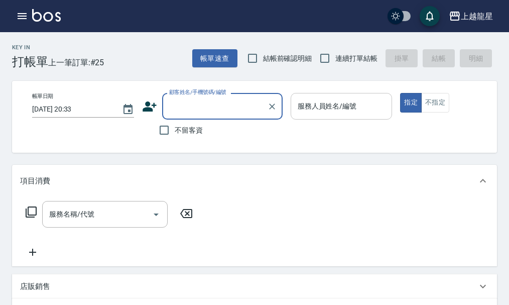
click at [331, 117] on div "服務人員姓名/編號" at bounding box center [342, 106] width 102 height 27
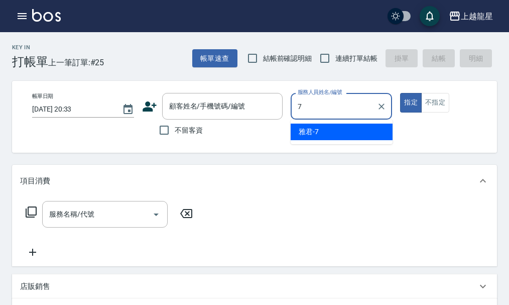
type input "雅君-7"
type button "true"
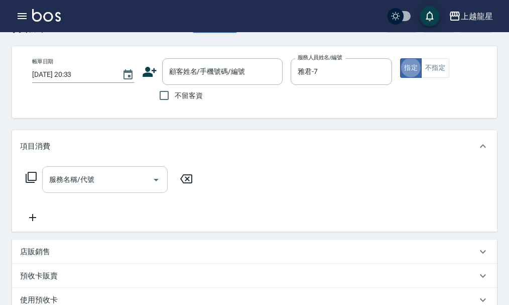
scroll to position [100, 0]
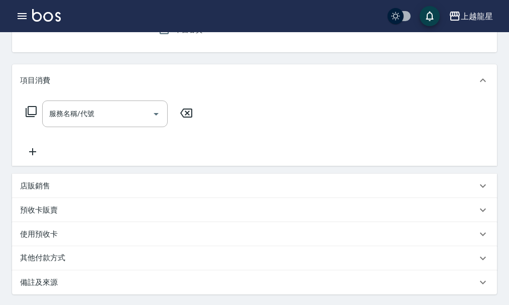
click at [46, 190] on p "店販銷售" at bounding box center [35, 186] width 30 height 11
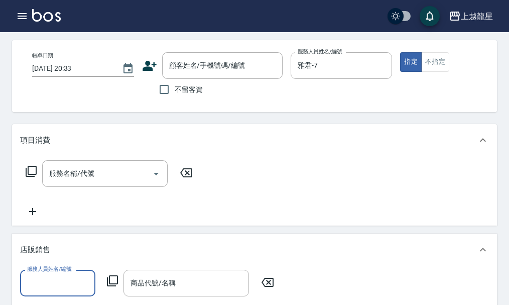
scroll to position [0, 0]
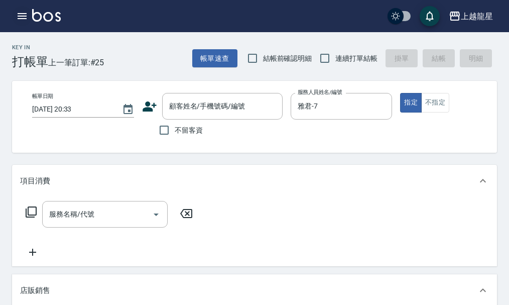
click at [22, 12] on icon "button" at bounding box center [22, 16] width 12 height 12
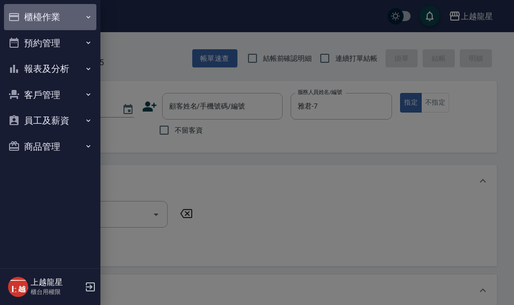
click at [59, 17] on button "櫃檯作業" at bounding box center [50, 17] width 92 height 26
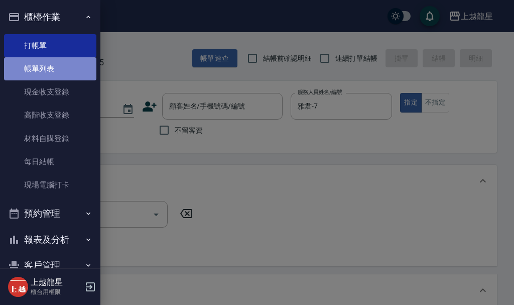
click at [68, 71] on link "帳單列表" at bounding box center [50, 68] width 92 height 23
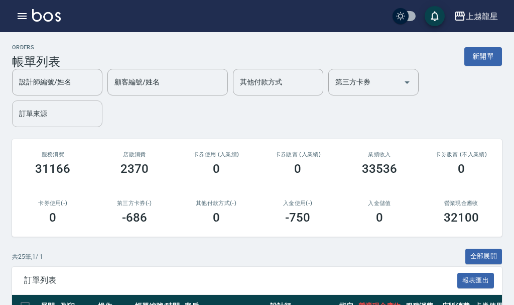
click at [82, 117] on div "設計師編號/姓名 設計師編號/姓名 顧客編號/姓名 顧客編號/姓名 其他付款方式 其他付款方式 第三方卡券 第三方卡券 訂單來源 訂單來源" at bounding box center [257, 98] width 490 height 58
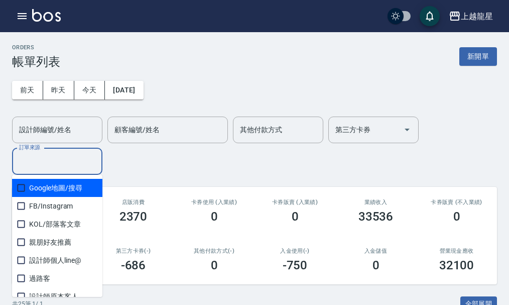
type input "7"
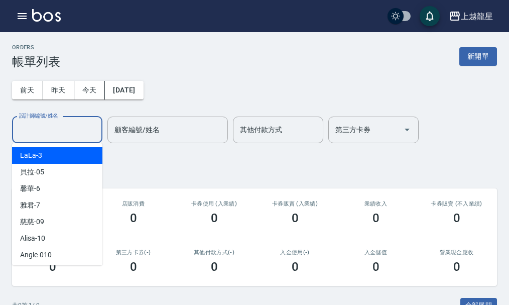
click at [45, 128] on input "設計師編號/姓名" at bounding box center [57, 130] width 81 height 18
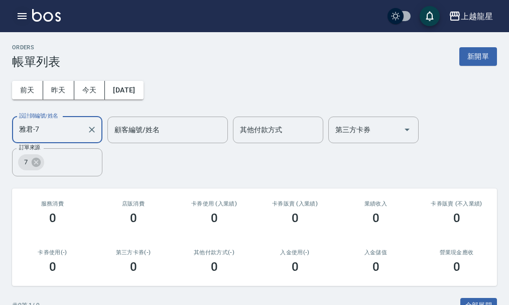
type input "雅君-7"
click at [20, 14] on icon "button" at bounding box center [22, 16] width 9 height 6
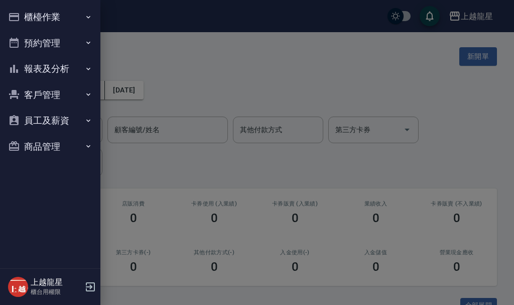
click at [33, 12] on button "櫃檯作業" at bounding box center [50, 17] width 92 height 26
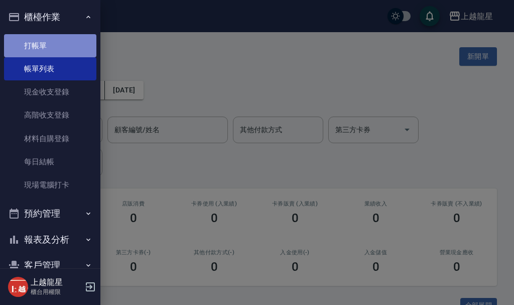
click at [56, 45] on link "打帳單" at bounding box center [50, 45] width 92 height 23
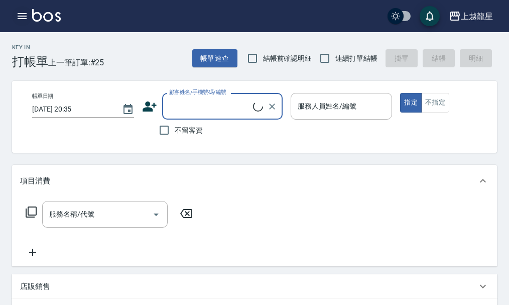
click at [22, 15] on icon "button" at bounding box center [22, 16] width 12 height 12
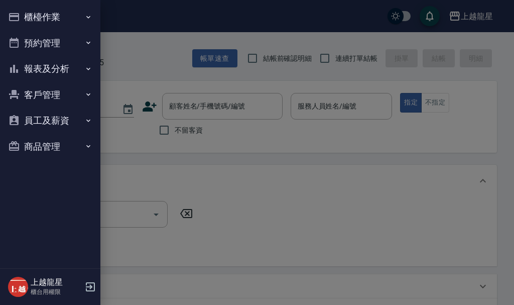
click at [34, 17] on button "櫃檯作業" at bounding box center [50, 17] width 92 height 26
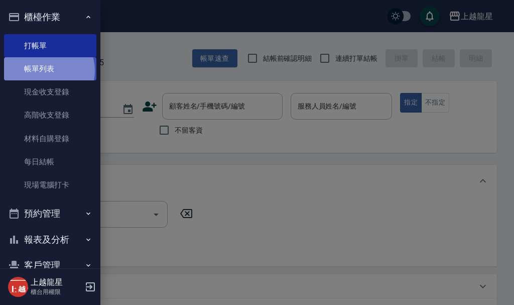
click at [48, 71] on link "帳單列表" at bounding box center [50, 68] width 92 height 23
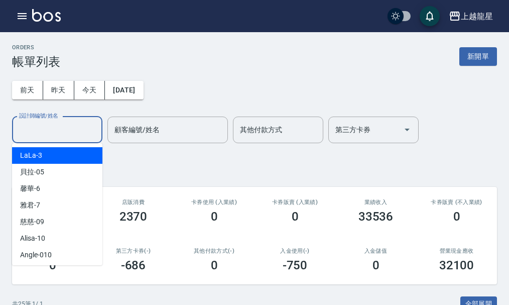
click at [78, 121] on input "設計師編號/姓名" at bounding box center [57, 130] width 81 height 18
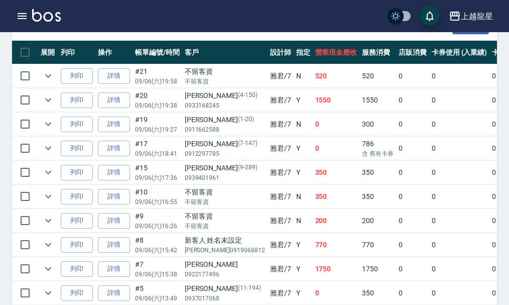
scroll to position [352, 0]
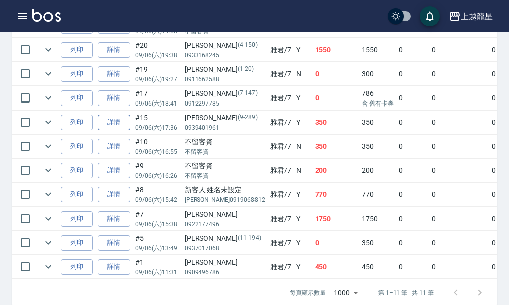
type input "雅君-7"
click at [119, 123] on link "詳情" at bounding box center [114, 123] width 32 height 16
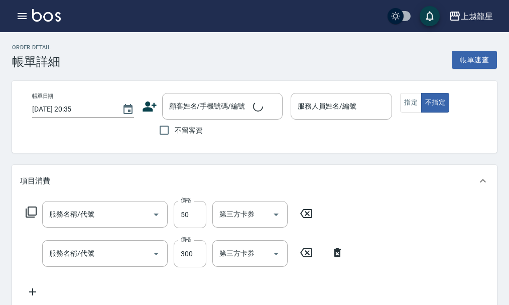
type input "[DATE] 17:36"
type input "雅君-7"
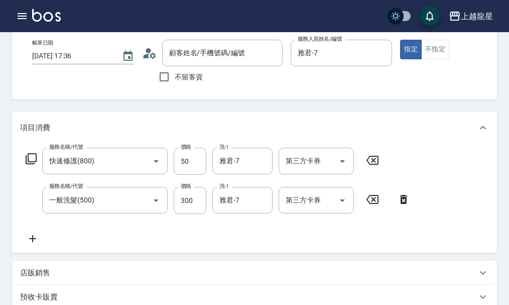
type input "快速修護(800)"
type input "一般洗髮(500)"
type input "[PERSON_NAME]/0939401961/9-289"
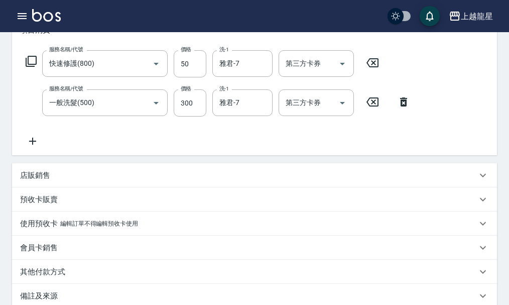
click at [37, 181] on p "店販銷售" at bounding box center [35, 175] width 30 height 11
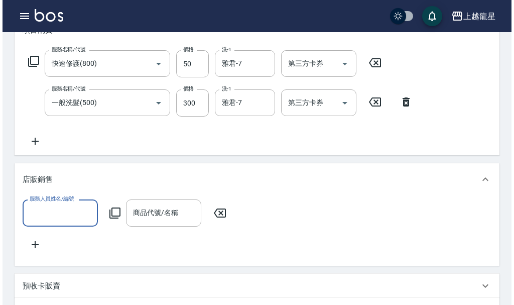
scroll to position [0, 0]
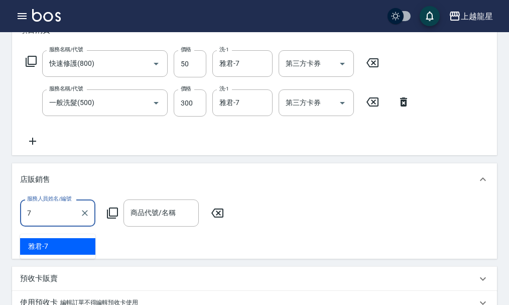
type input "雅君-7"
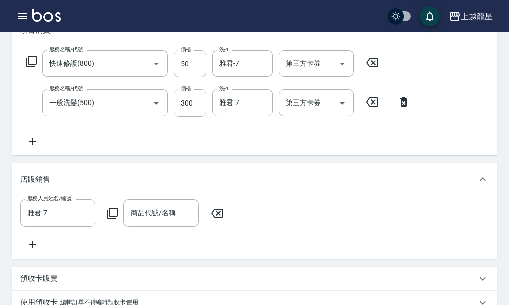
click at [108, 219] on icon at bounding box center [112, 213] width 12 height 12
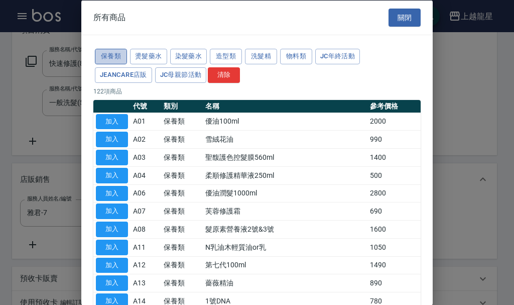
click at [109, 55] on button "保養類" at bounding box center [111, 57] width 32 height 16
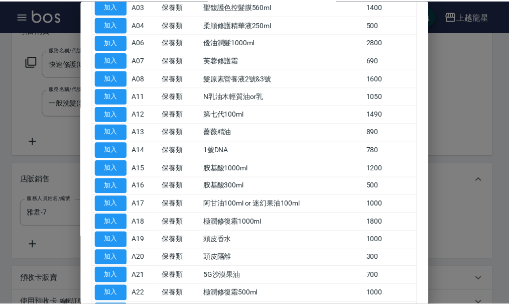
scroll to position [100, 0]
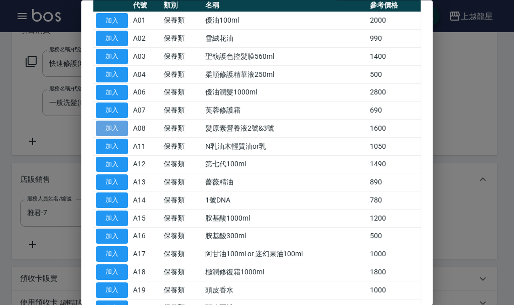
click at [120, 126] on button "加入" at bounding box center [112, 129] width 32 height 16
type input "髮原素營養液2號&3號"
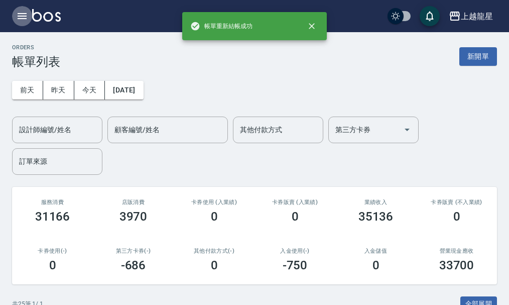
click at [22, 15] on icon "button" at bounding box center [22, 16] width 12 height 12
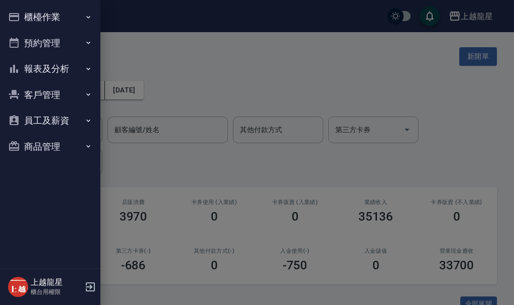
click at [63, 65] on button "報表及分析" at bounding box center [50, 69] width 92 height 26
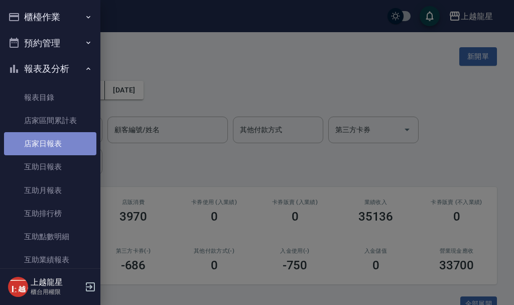
click at [73, 144] on link "店家日報表" at bounding box center [50, 143] width 92 height 23
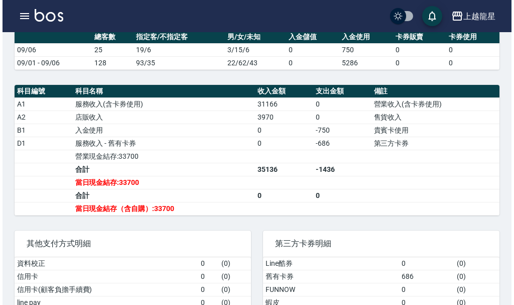
scroll to position [301, 0]
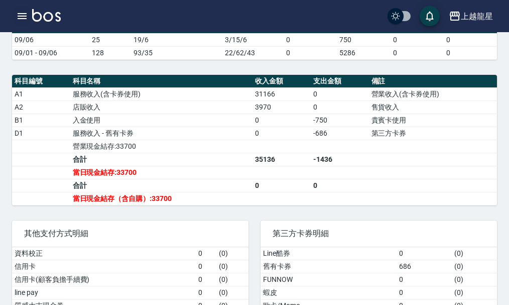
click at [22, 20] on icon "button" at bounding box center [22, 16] width 12 height 12
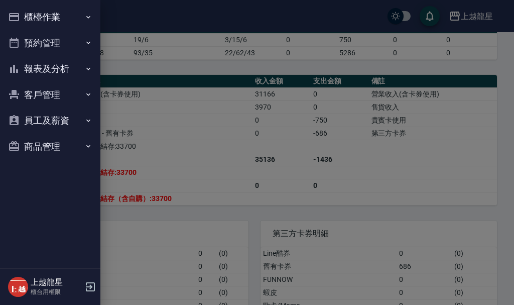
click at [40, 16] on button "櫃檯作業" at bounding box center [50, 17] width 92 height 26
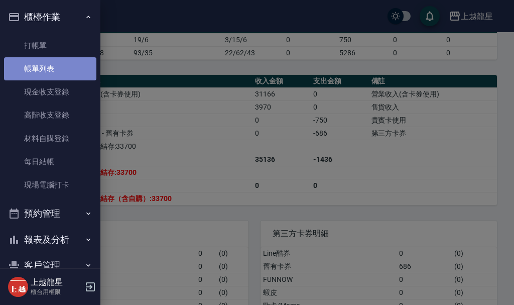
click at [55, 69] on link "帳單列表" at bounding box center [50, 68] width 92 height 23
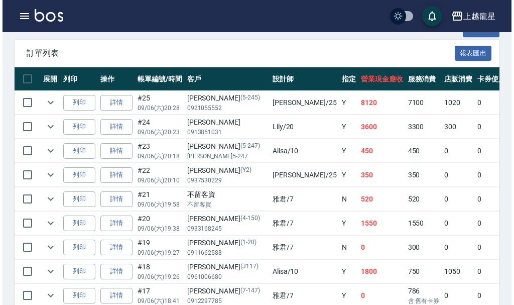
scroll to position [301, 0]
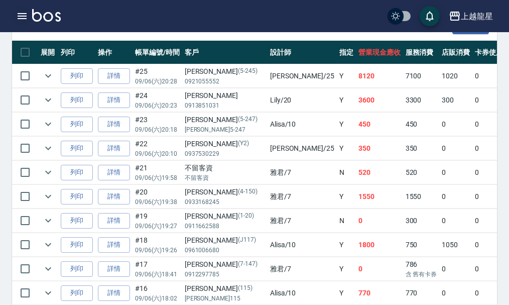
click at [23, 21] on icon "button" at bounding box center [22, 16] width 12 height 12
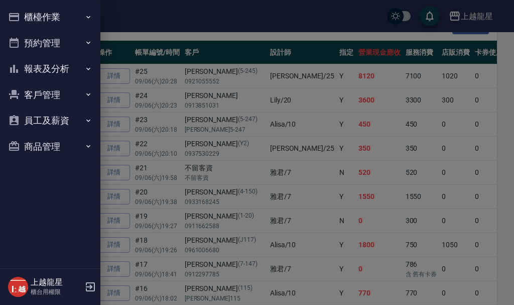
click at [35, 14] on button "櫃檯作業" at bounding box center [50, 17] width 92 height 26
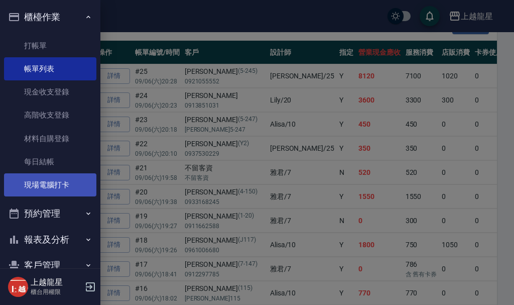
click at [71, 188] on link "現場電腦打卡" at bounding box center [50, 184] width 92 height 23
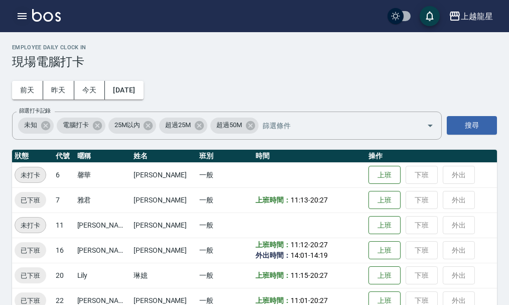
click at [24, 19] on icon "button" at bounding box center [22, 16] width 9 height 6
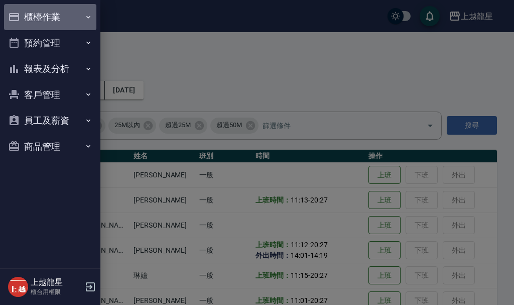
click at [28, 15] on button "櫃檯作業" at bounding box center [50, 17] width 92 height 26
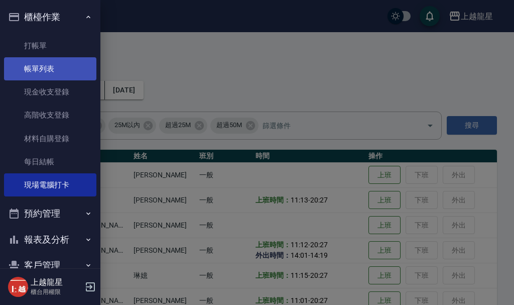
click at [34, 66] on link "帳單列表" at bounding box center [50, 68] width 92 height 23
